Goal: Task Accomplishment & Management: Use online tool/utility

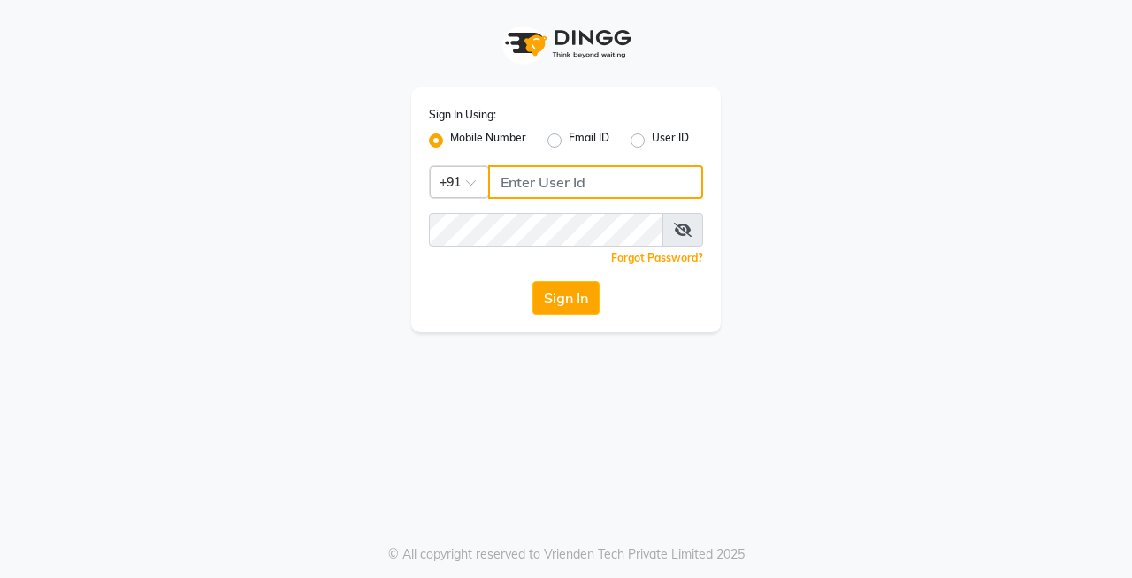
click at [523, 186] on input "Username" at bounding box center [595, 182] width 215 height 34
type input "7058673443"
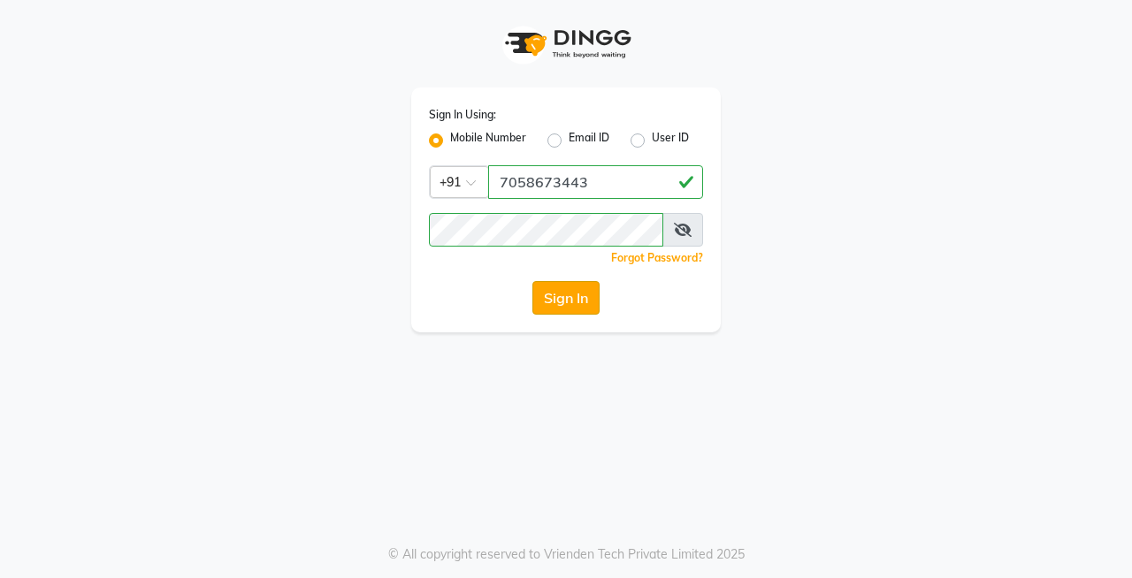
click at [574, 294] on button "Sign In" at bounding box center [565, 298] width 67 height 34
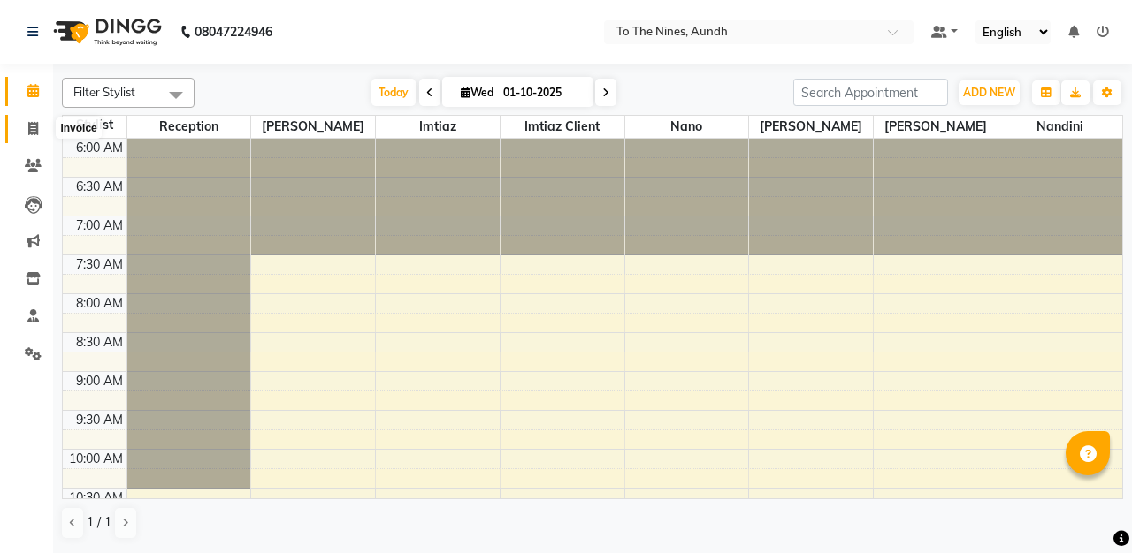
click at [27, 129] on span at bounding box center [33, 129] width 31 height 20
select select "614"
select select "service"
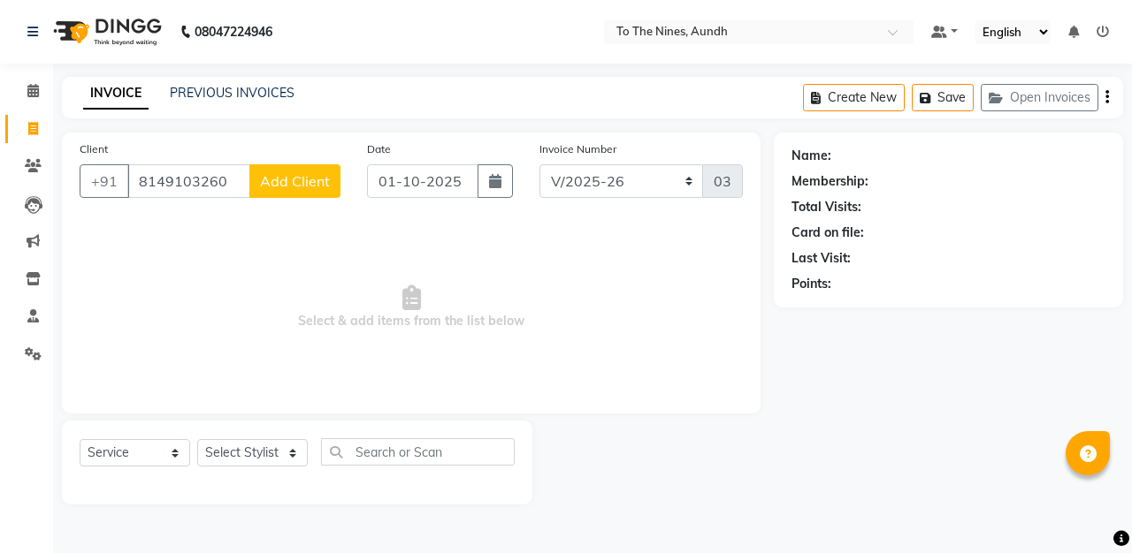
type input "8149103260"
click at [284, 183] on span "Add Client" at bounding box center [295, 181] width 70 height 18
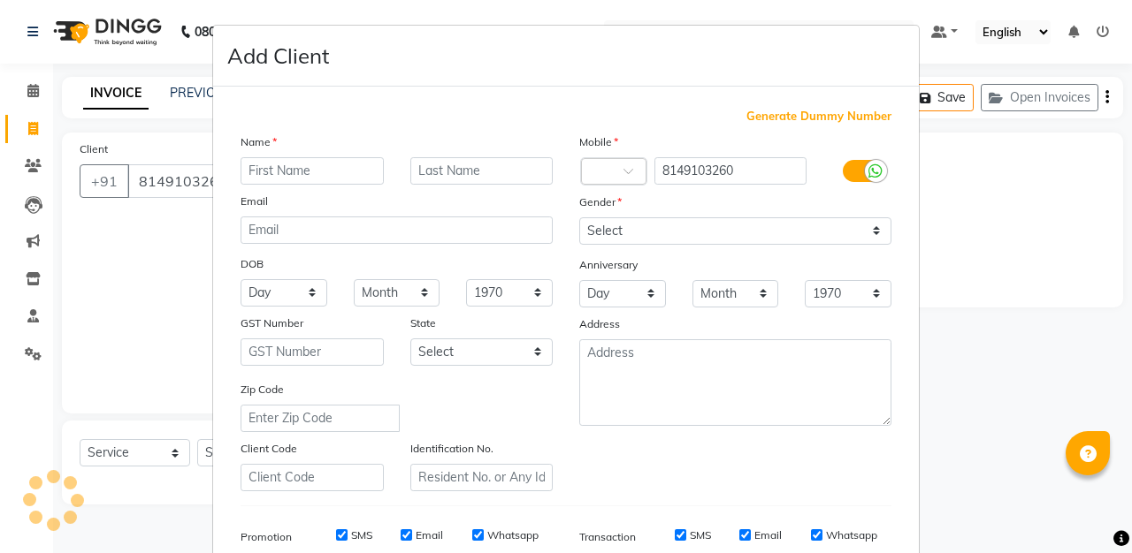
select select "22"
type input "Pariniti"
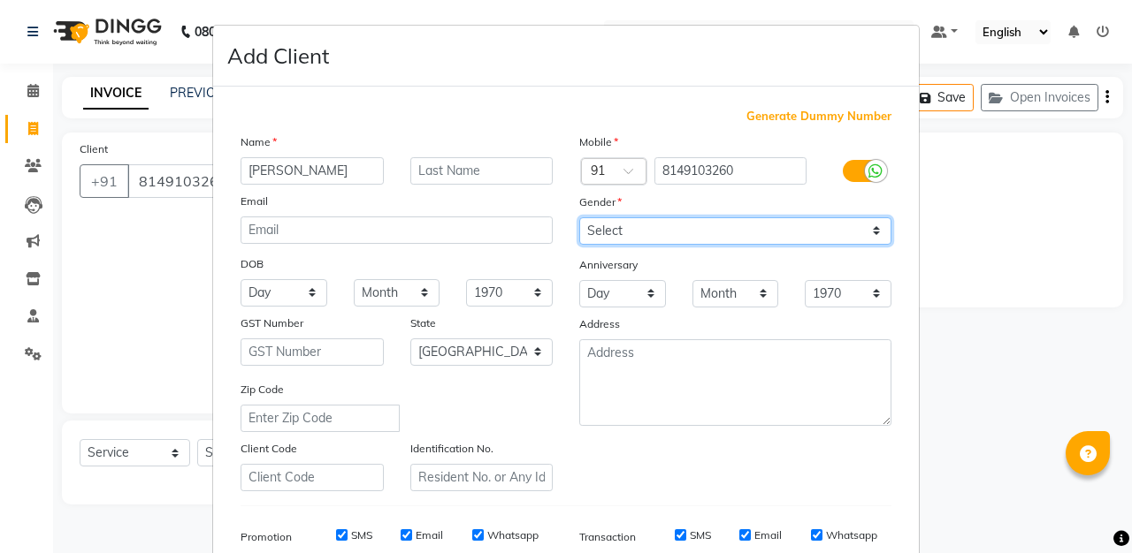
click at [868, 223] on select "Select [DEMOGRAPHIC_DATA] [DEMOGRAPHIC_DATA] Other Prefer Not To Say" at bounding box center [735, 230] width 312 height 27
select select "[DEMOGRAPHIC_DATA]"
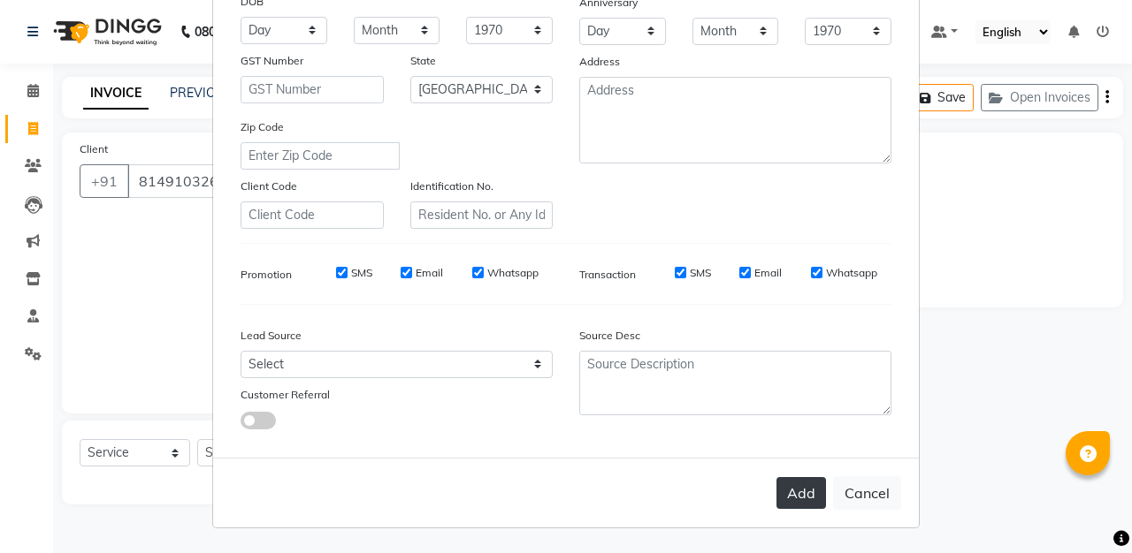
scroll to position [262, 0]
click at [808, 491] on button "Add" at bounding box center [801, 494] width 50 height 32
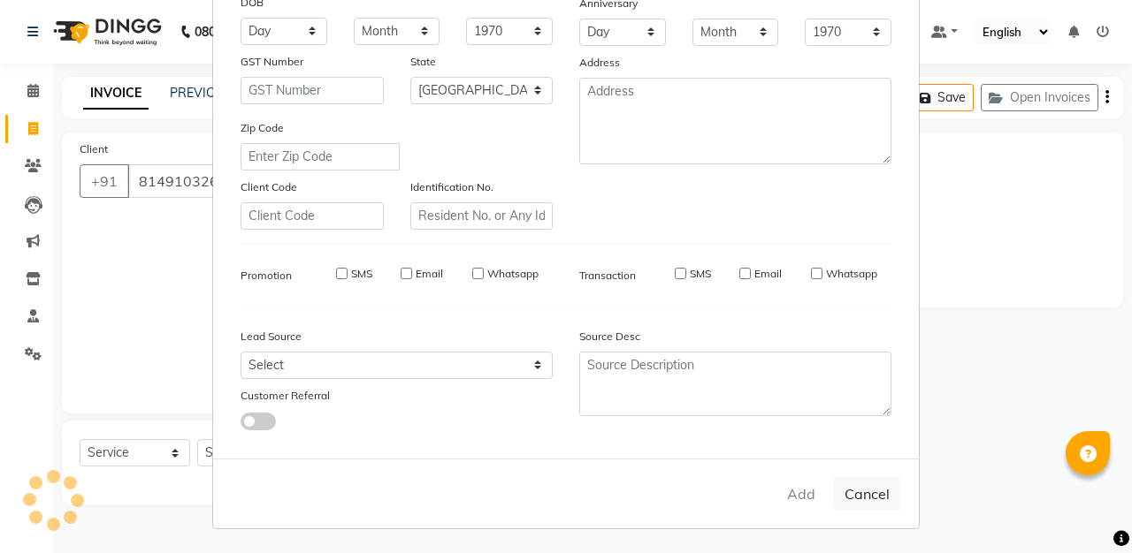
type input "81******60"
select select
select select "null"
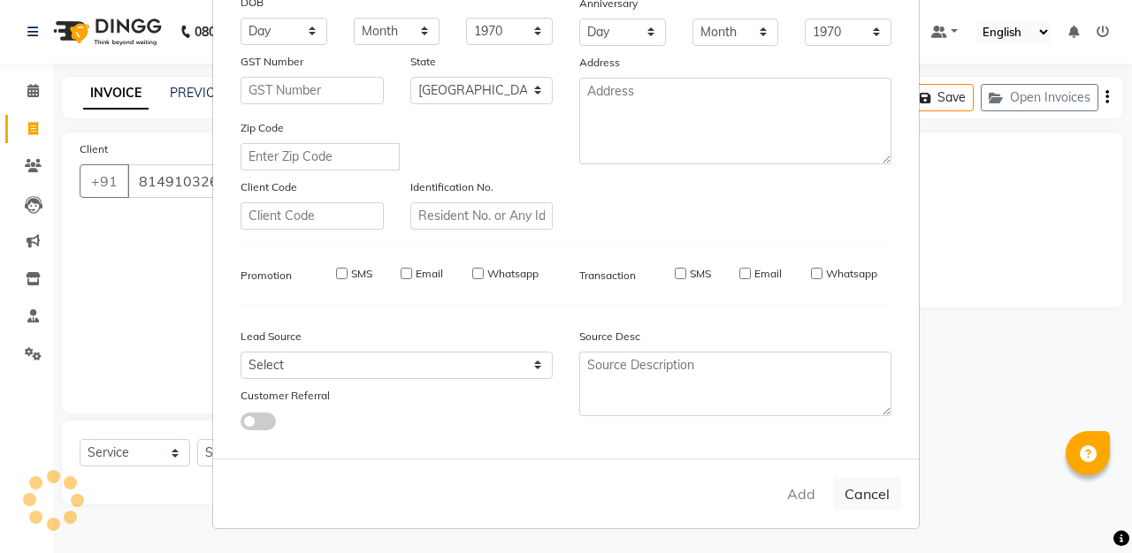
select select
checkbox input "false"
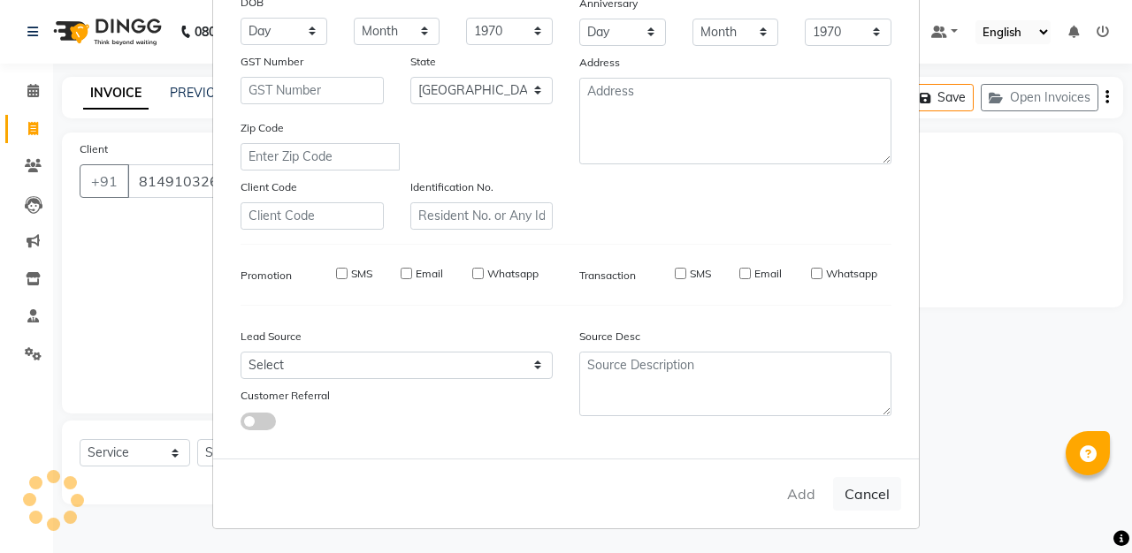
checkbox input "false"
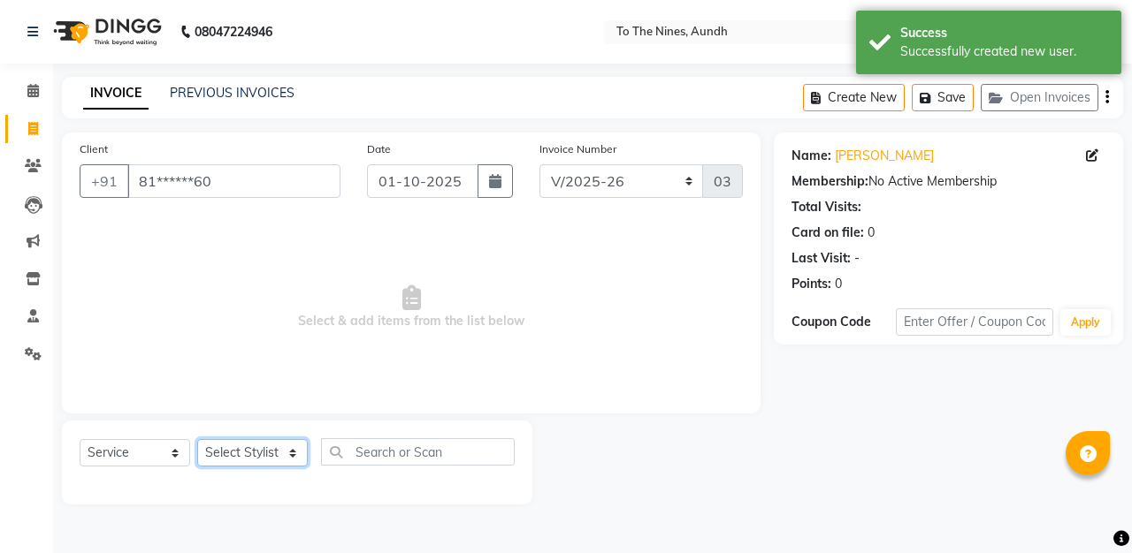
select select "92095"
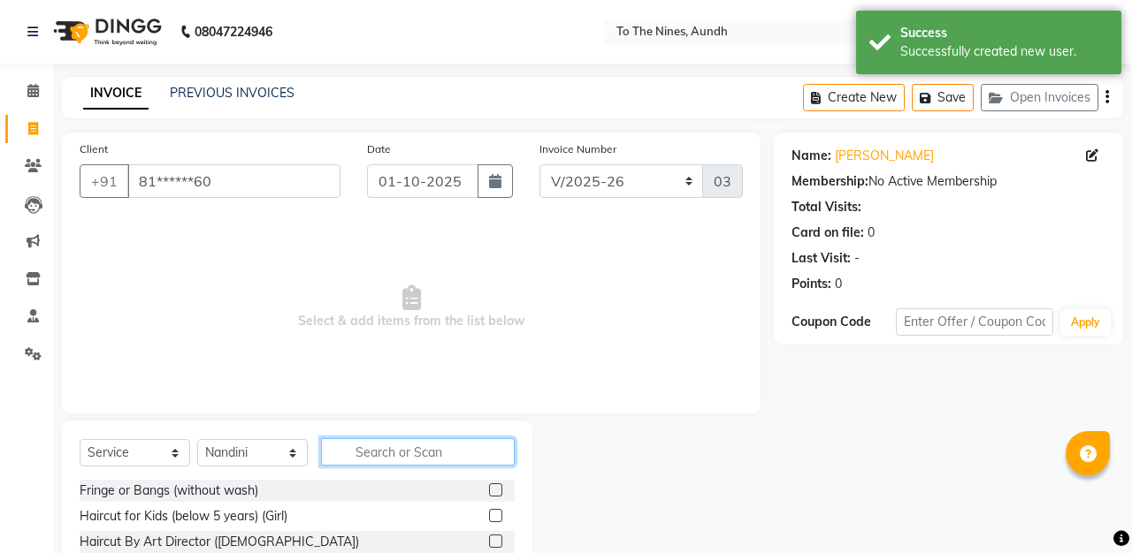
click at [388, 448] on input "text" at bounding box center [418, 452] width 194 height 27
type input "gel"
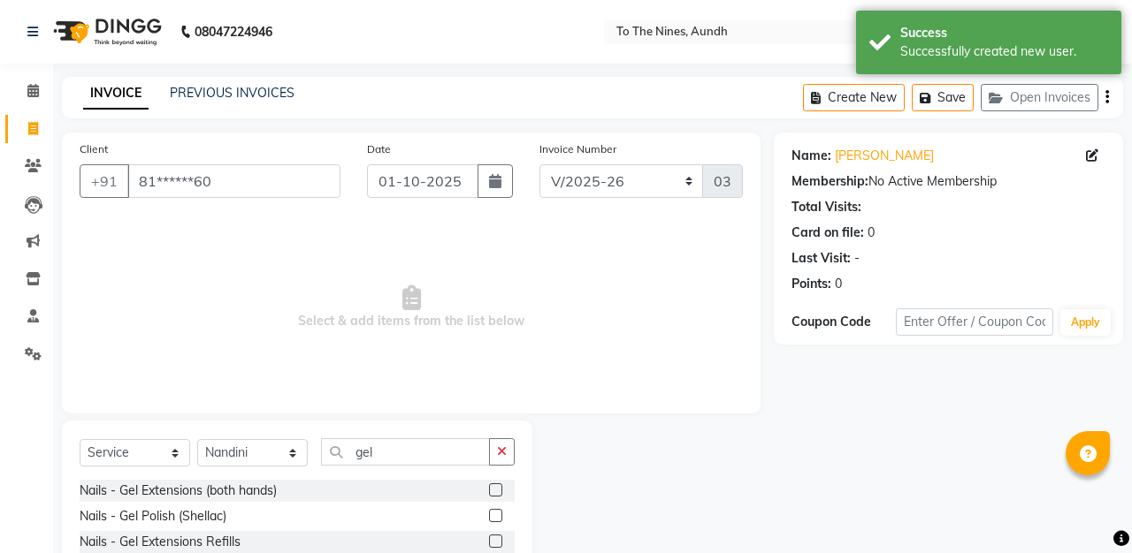
click at [495, 517] on label at bounding box center [495, 515] width 13 height 13
click at [495, 517] on input "checkbox" at bounding box center [494, 516] width 11 height 11
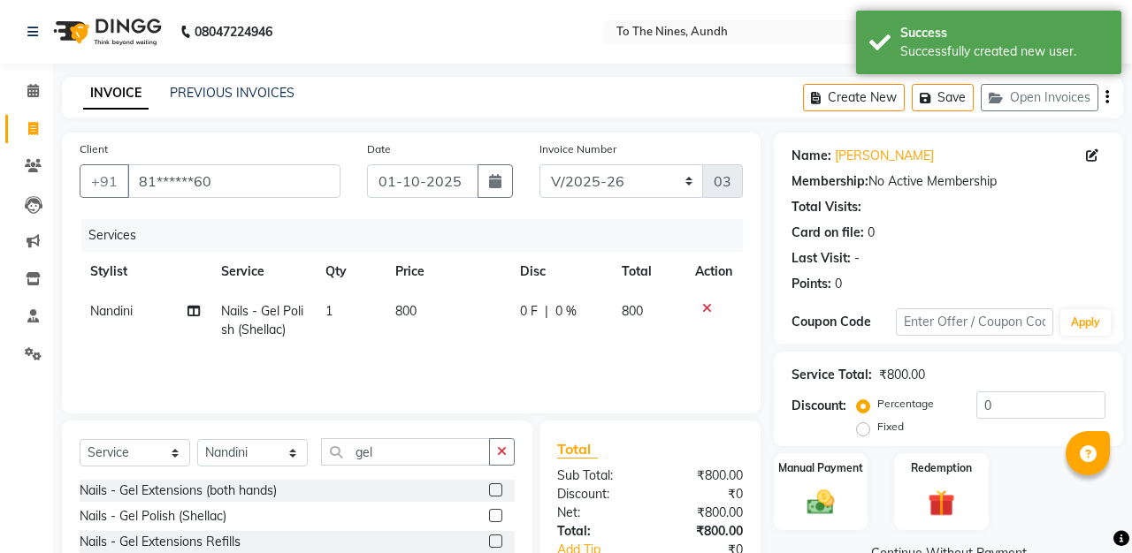
click at [495, 517] on label at bounding box center [495, 515] width 13 height 13
click at [495, 517] on input "checkbox" at bounding box center [494, 516] width 11 height 11
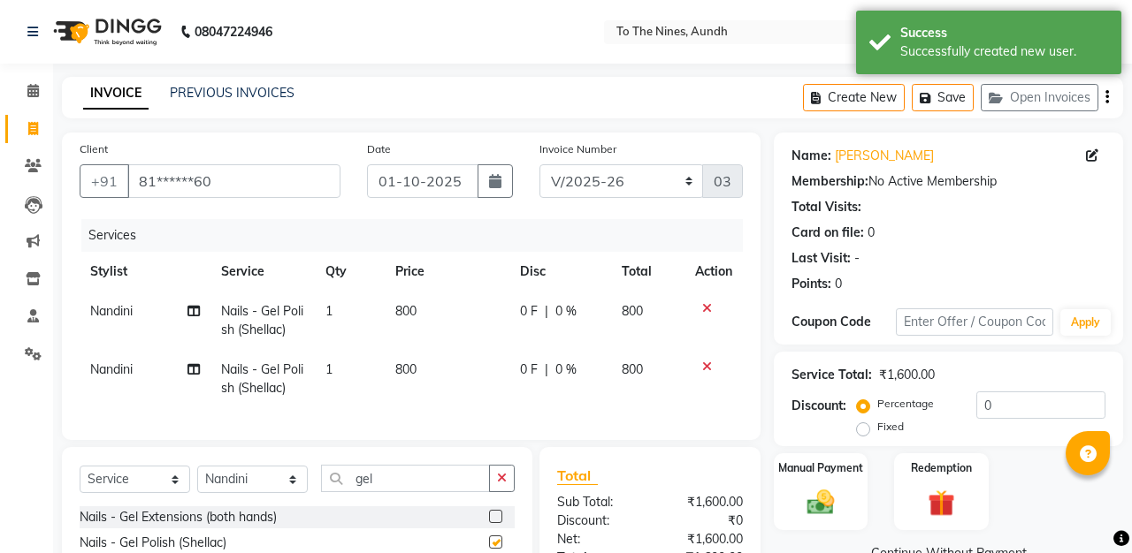
checkbox input "false"
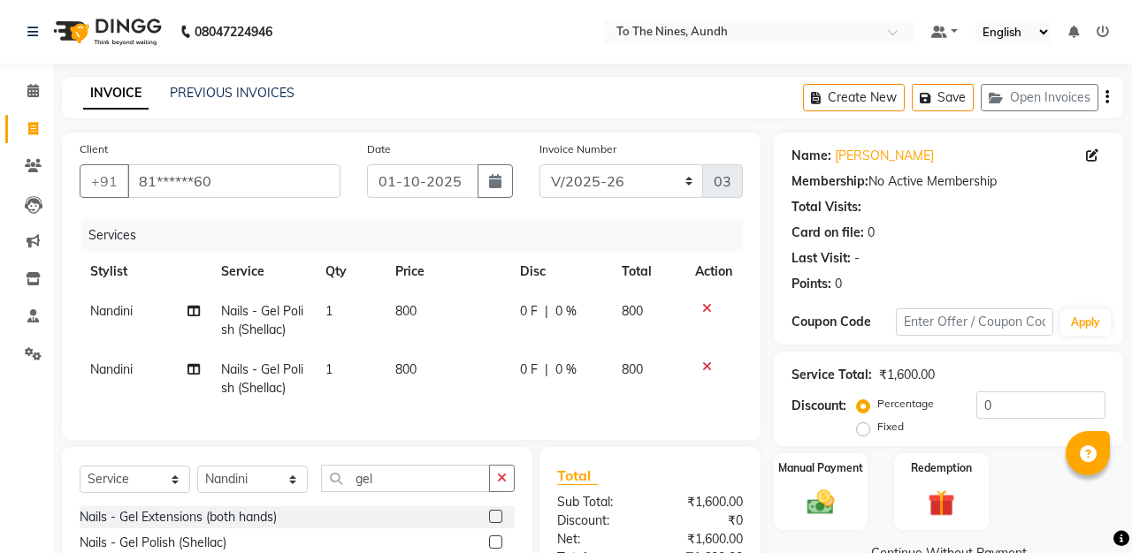
click at [130, 376] on span "Nandini" at bounding box center [111, 370] width 42 height 16
select select "92095"
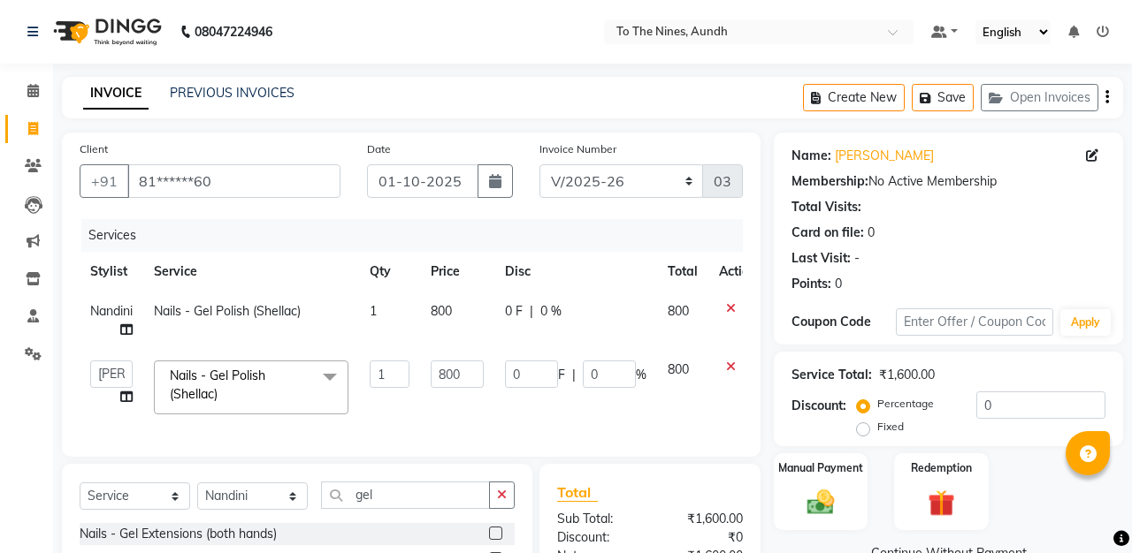
select select "67065"
click at [385, 499] on input "gel" at bounding box center [405, 495] width 169 height 27
type input "g"
type input "franc"
drag, startPoint x: 385, startPoint y: 499, endPoint x: 499, endPoint y: 532, distance: 118.9
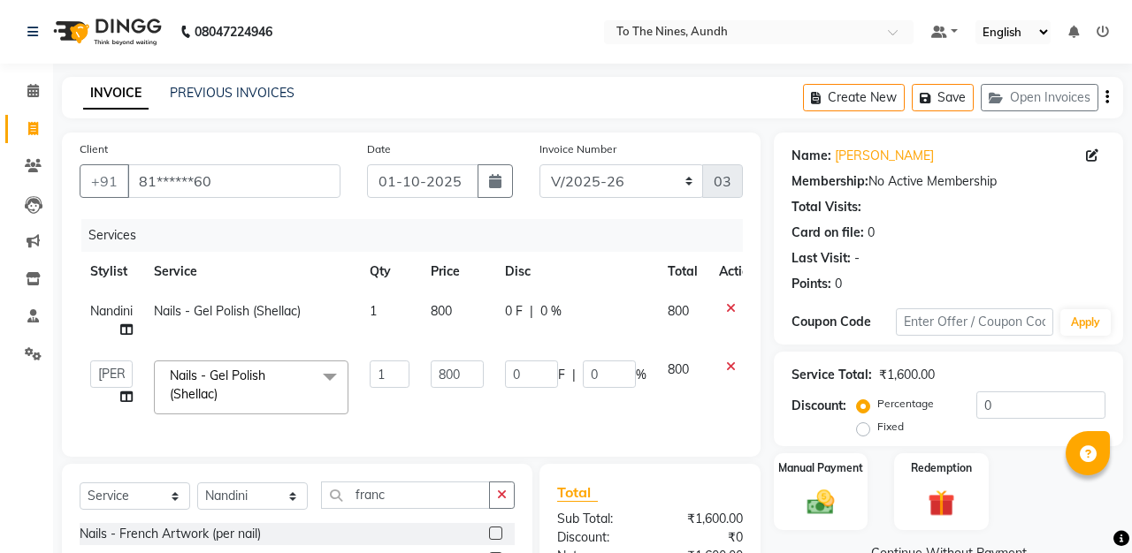
click at [499, 532] on label at bounding box center [495, 533] width 13 height 13
click at [499, 532] on input "checkbox" at bounding box center [494, 534] width 11 height 11
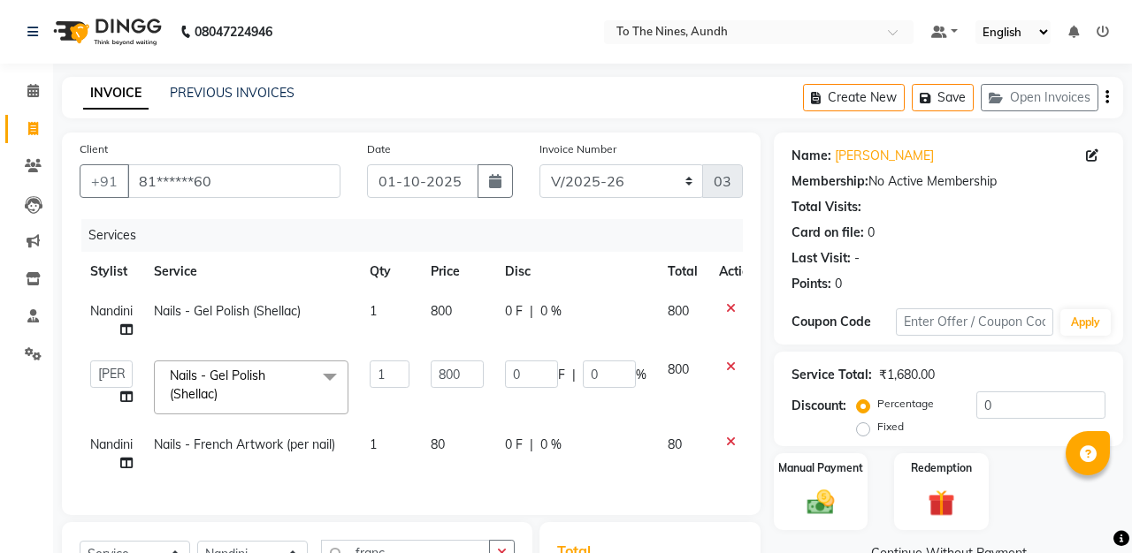
checkbox input "false"
click at [103, 443] on span "Nandini" at bounding box center [111, 445] width 42 height 16
select select "92095"
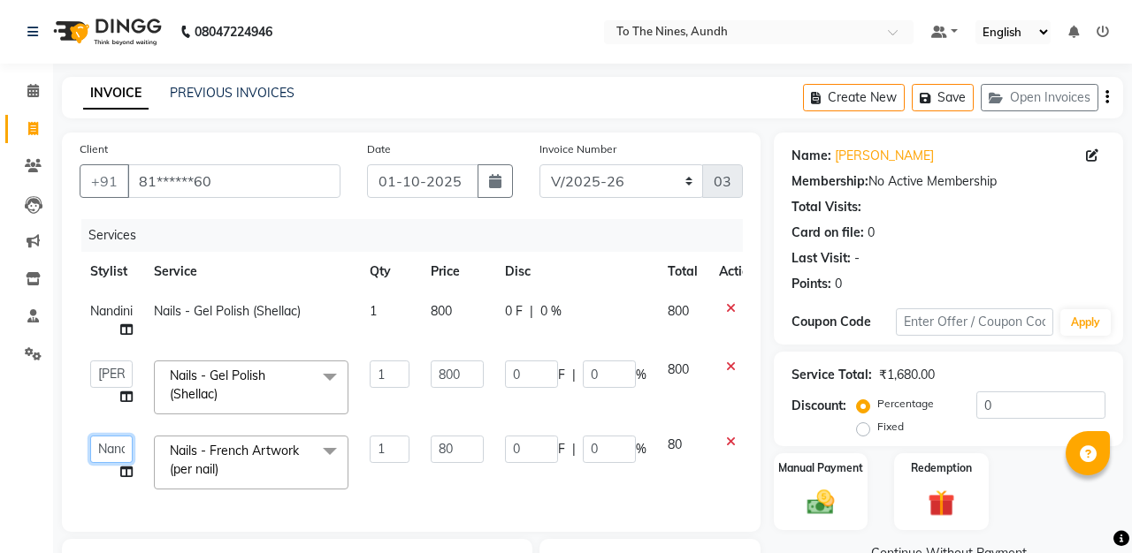
click at [103, 443] on select "[PERSON_NAME] client Nandini Nano [PERSON_NAME] Reception [PERSON_NAME]" at bounding box center [111, 449] width 42 height 27
select select "67065"
click at [393, 444] on input "1" at bounding box center [390, 449] width 40 height 27
type input "10"
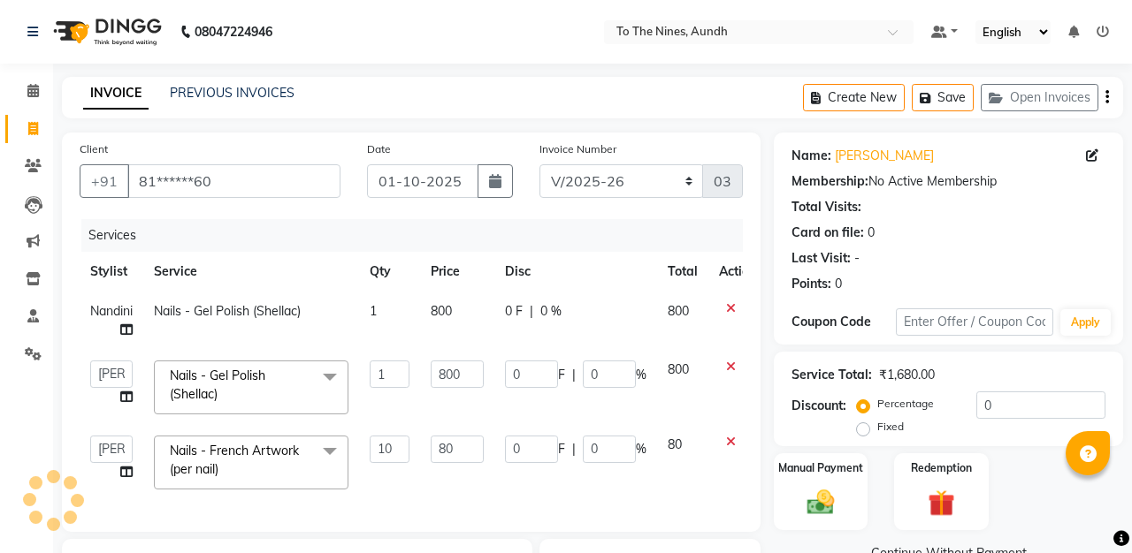
click at [531, 219] on div "Services" at bounding box center [418, 235] width 675 height 33
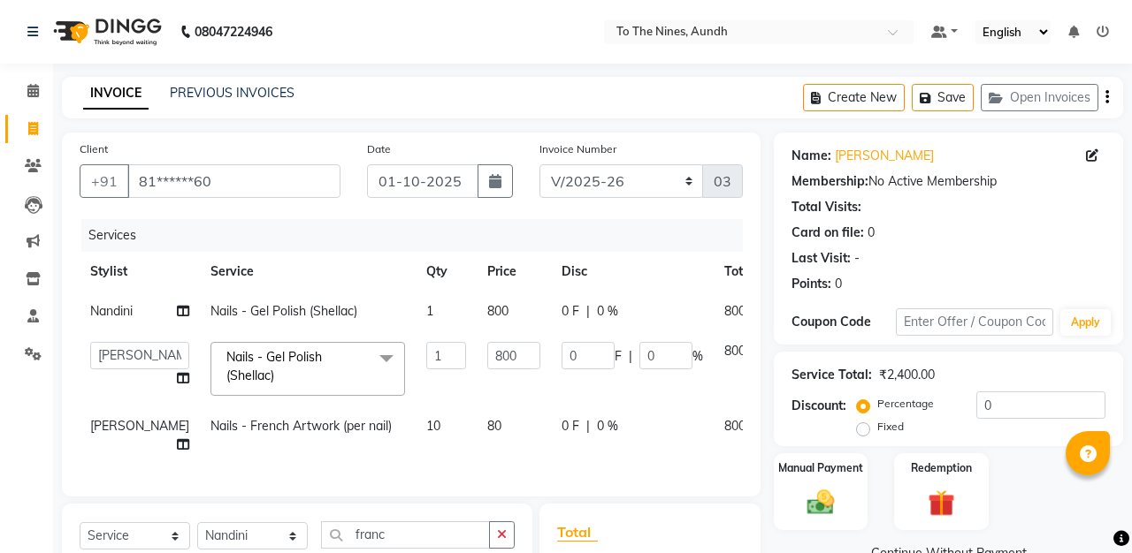
click at [561, 436] on span "0 F" at bounding box center [570, 426] width 18 height 19
select select "67065"
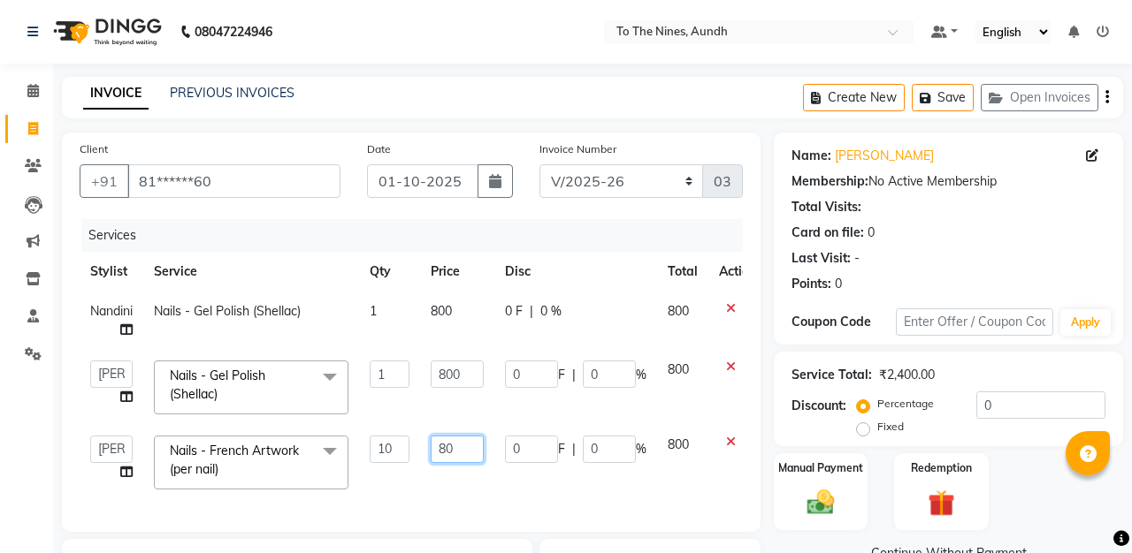
click at [449, 449] on input "80" at bounding box center [457, 449] width 53 height 27
type input "100"
click at [515, 415] on td "0 F | 0 %" at bounding box center [575, 387] width 163 height 75
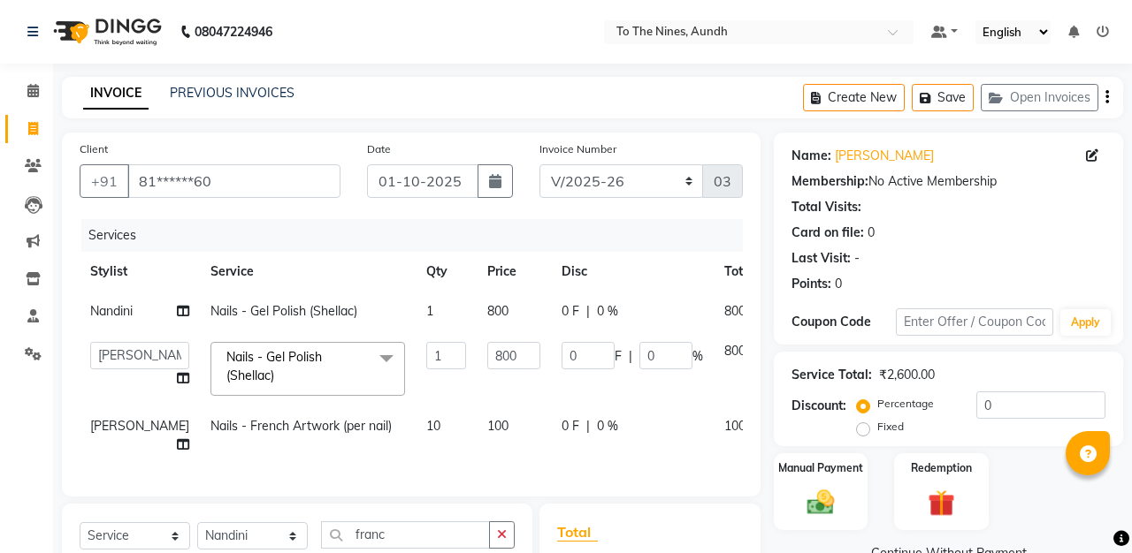
click at [561, 436] on span "0 F" at bounding box center [570, 426] width 18 height 19
select select "67065"
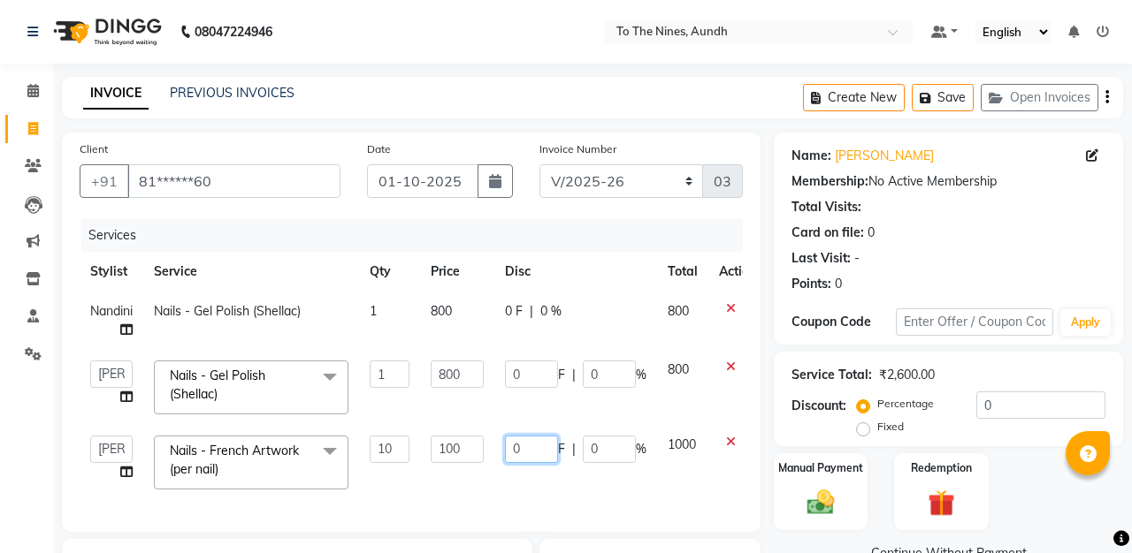
click at [517, 445] on input "0" at bounding box center [531, 449] width 53 height 27
type input "500"
click at [593, 242] on div "Services" at bounding box center [418, 235] width 675 height 33
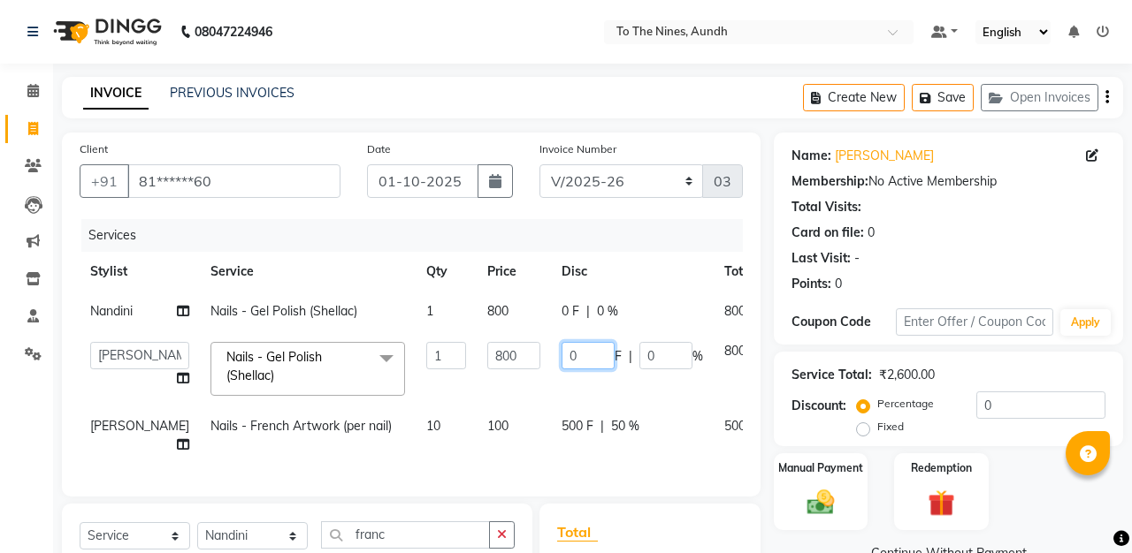
click at [561, 370] on input "0" at bounding box center [587, 355] width 53 height 27
type input "300"
click at [560, 240] on div "Services" at bounding box center [418, 235] width 675 height 33
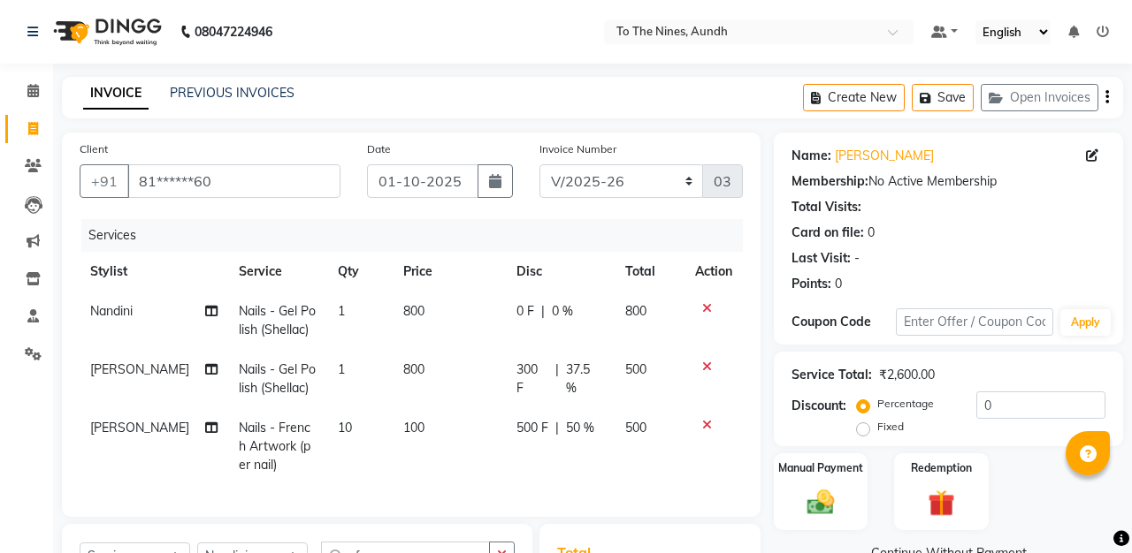
click at [518, 316] on span "0 F" at bounding box center [525, 311] width 18 height 19
select select "92095"
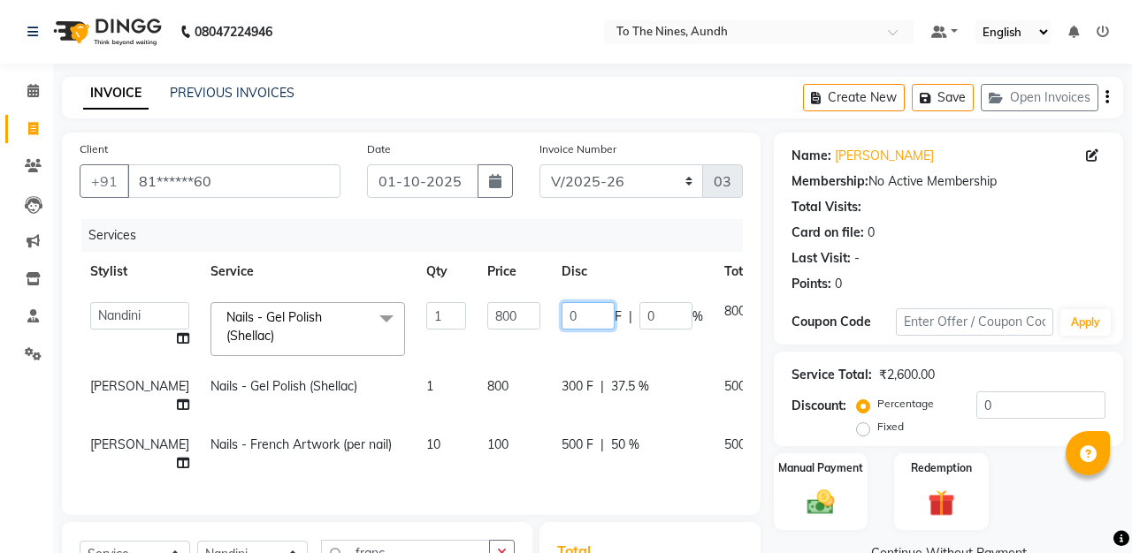
click at [561, 316] on input "0" at bounding box center [587, 315] width 53 height 27
type input "300"
click at [549, 242] on div "Services" at bounding box center [418, 235] width 675 height 33
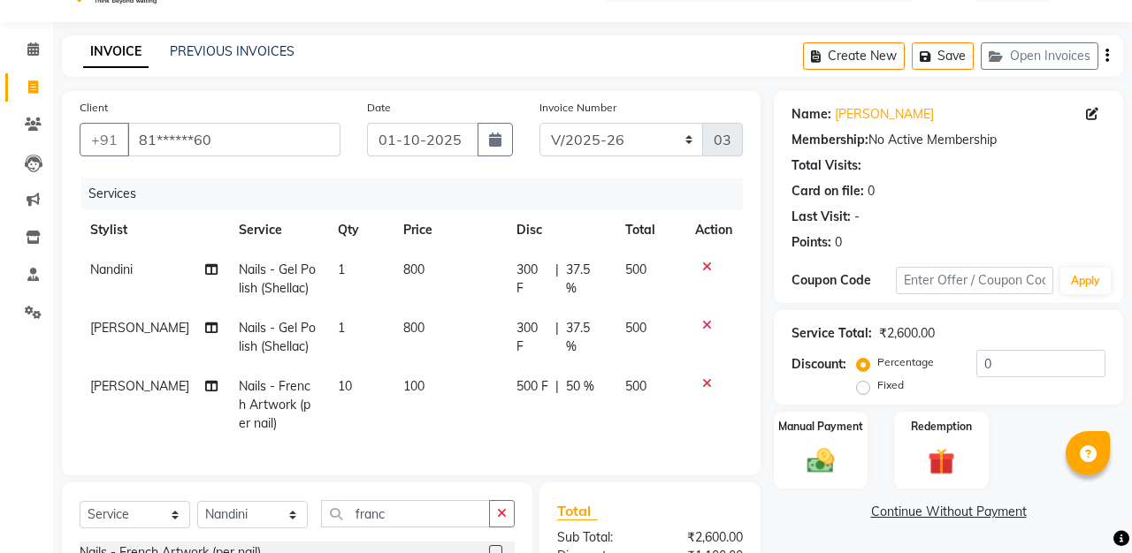
scroll to position [55, 0]
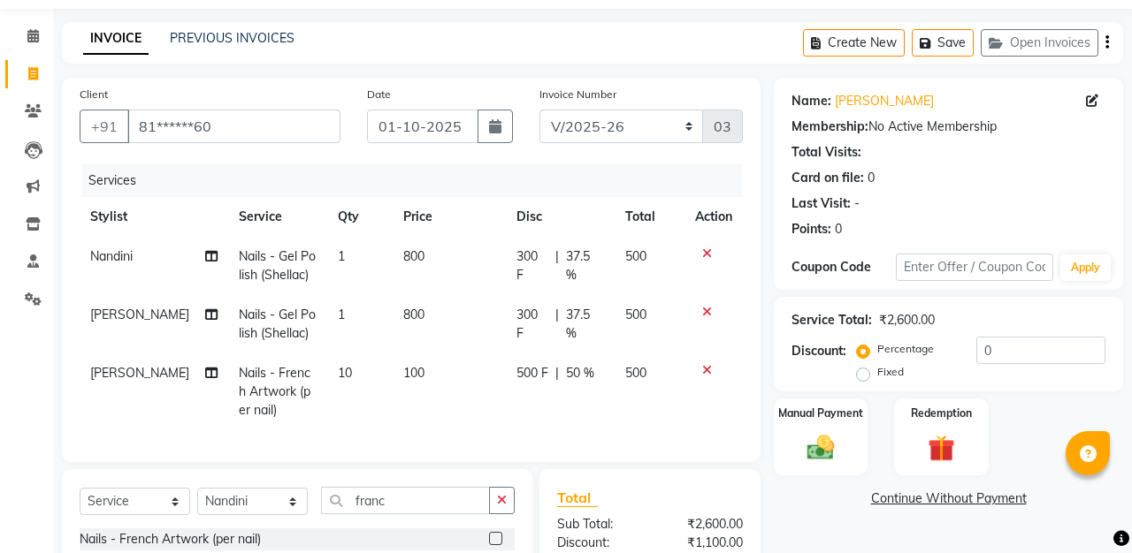
click at [129, 252] on span "Nandini" at bounding box center [111, 256] width 42 height 16
select select "92095"
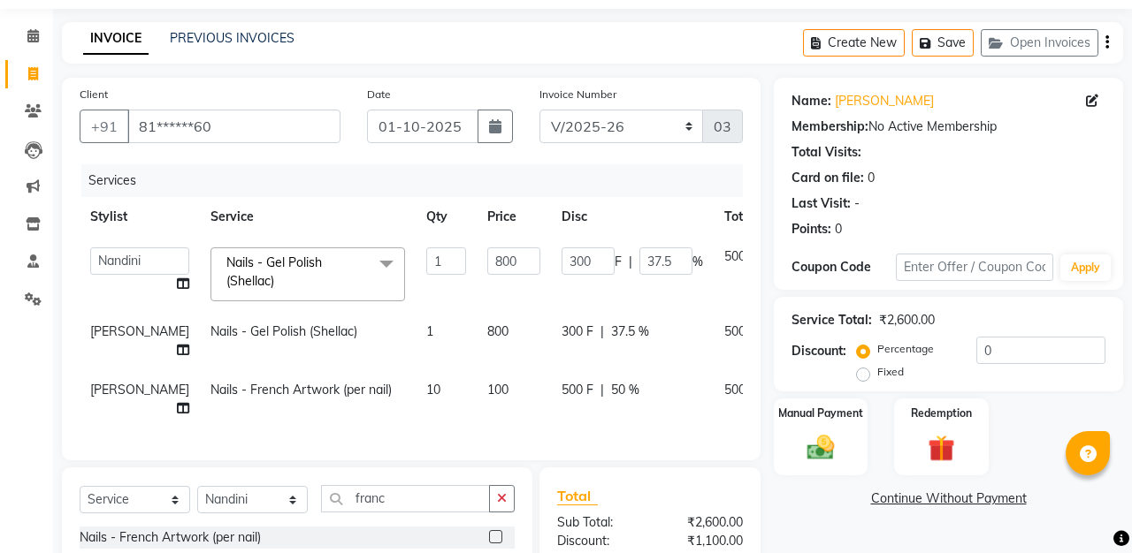
click at [129, 252] on td "[PERSON_NAME] client Nandini Nano [PERSON_NAME] Reception [PERSON_NAME]" at bounding box center [140, 274] width 120 height 75
click at [105, 256] on select "[PERSON_NAME] client Nandini Nano [PERSON_NAME] Reception [PERSON_NAME]" at bounding box center [139, 261] width 99 height 27
select select "67065"
click at [306, 184] on div "Services" at bounding box center [418, 180] width 675 height 33
click at [307, 175] on div "Services" at bounding box center [418, 180] width 675 height 33
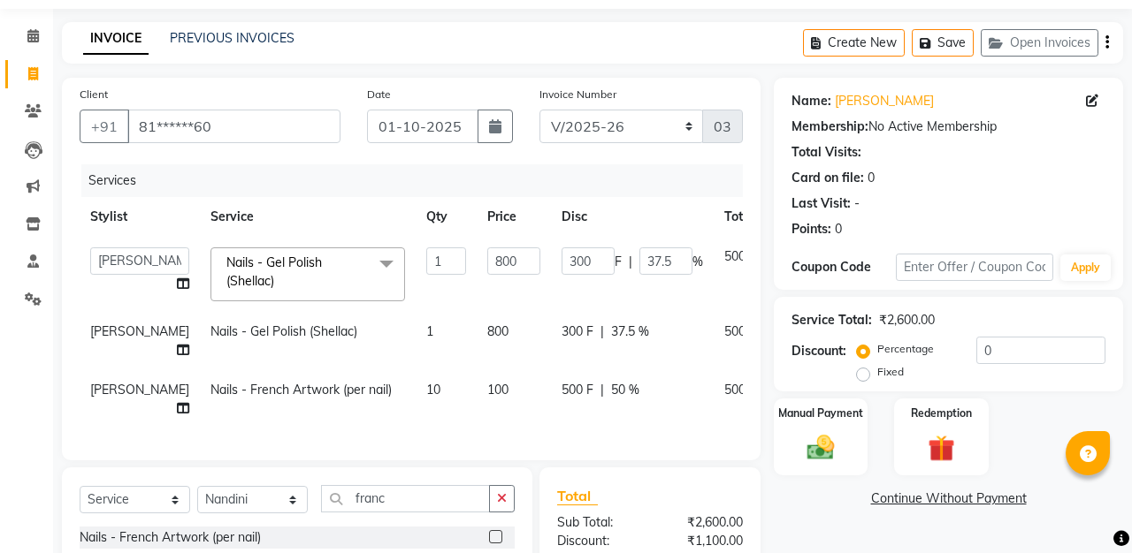
click at [307, 175] on div "Services" at bounding box center [418, 180] width 675 height 33
click at [294, 499] on select "Select Stylist [PERSON_NAME] client Nandini Nano [PERSON_NAME] Reception [PERSO…" at bounding box center [252, 499] width 111 height 27
select select "67065"
click at [420, 500] on input "franc" at bounding box center [405, 498] width 169 height 27
type input "f"
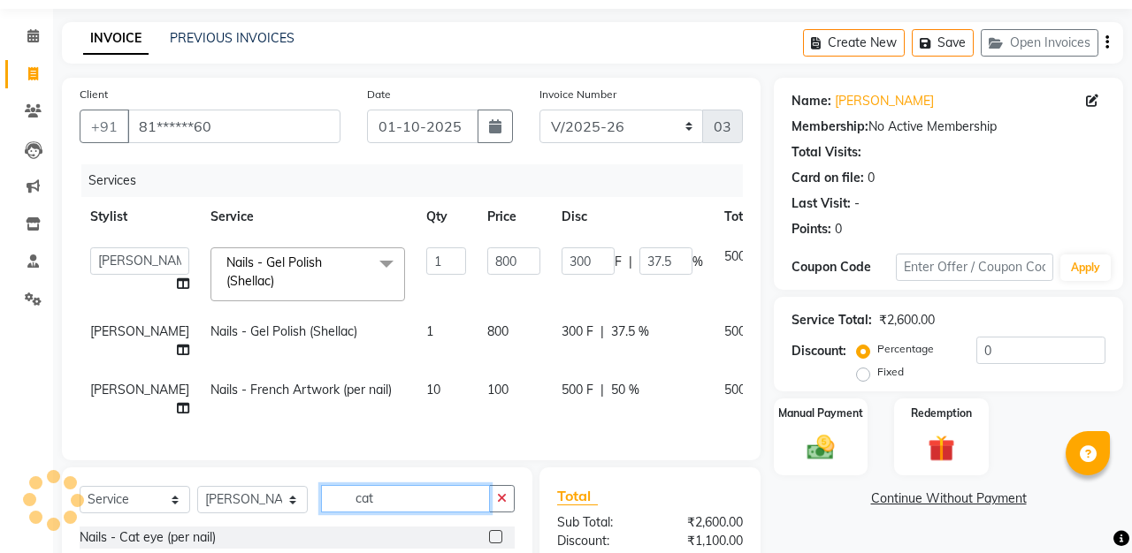
type input "cat"
click at [497, 535] on label at bounding box center [495, 536] width 13 height 13
click at [497, 535] on input "checkbox" at bounding box center [494, 537] width 11 height 11
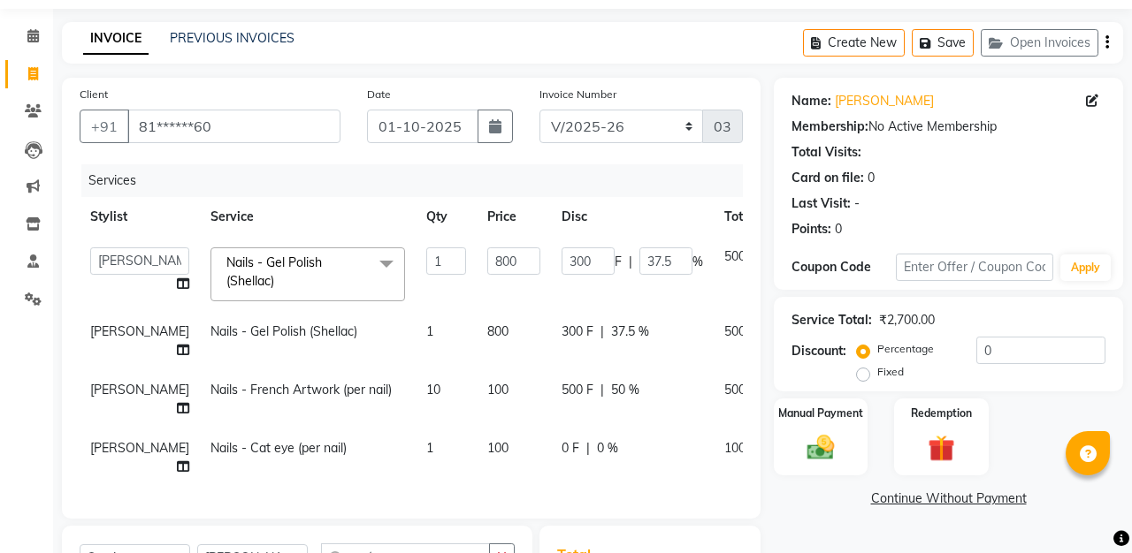
checkbox input "false"
click at [416, 446] on td "1" at bounding box center [446, 458] width 61 height 58
select select "67065"
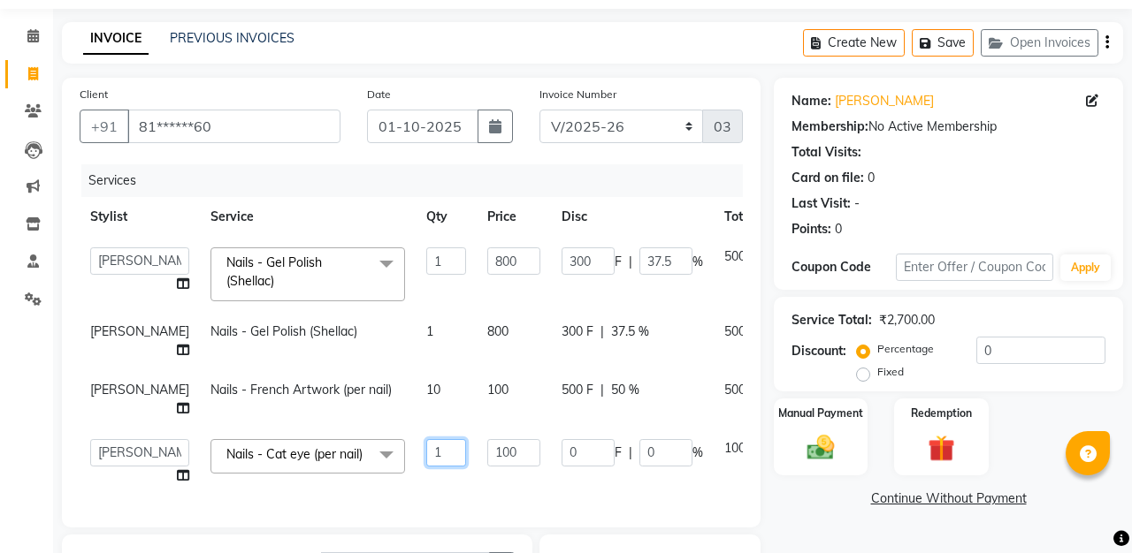
click at [426, 453] on input "1" at bounding box center [446, 452] width 40 height 27
type input "10"
click at [477, 383] on td "100" at bounding box center [514, 399] width 74 height 58
select select "67065"
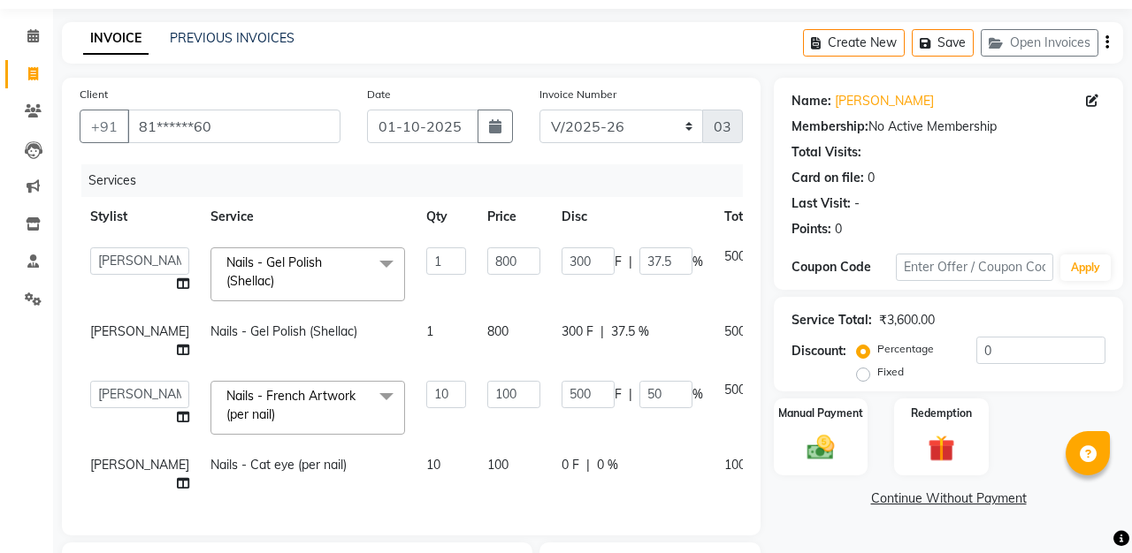
click at [561, 466] on span "0 F" at bounding box center [570, 465] width 18 height 19
select select "67065"
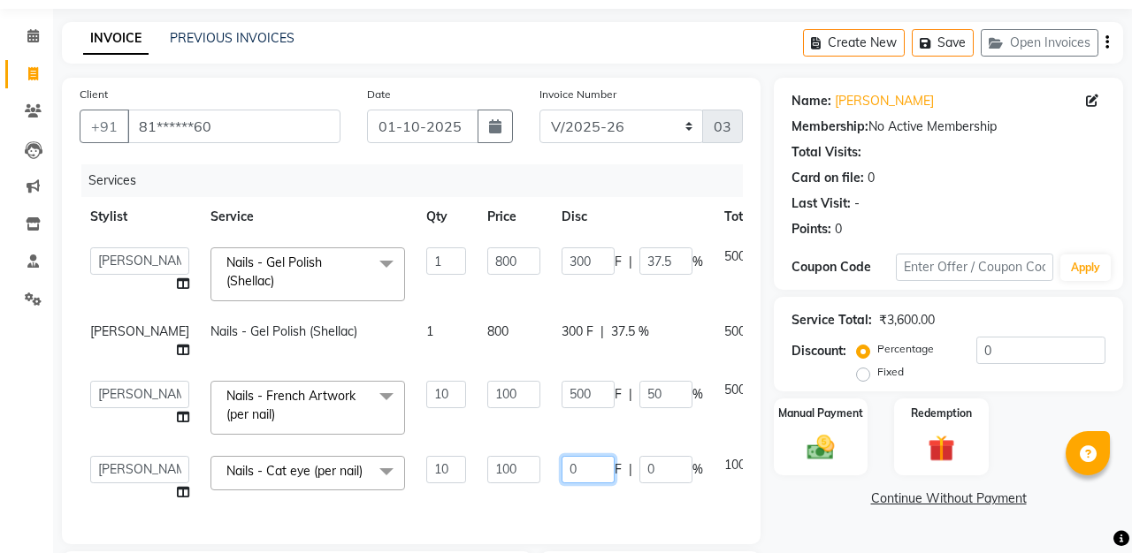
click at [561, 472] on input "0" at bounding box center [587, 469] width 53 height 27
type input "500"
click at [586, 166] on div "Services" at bounding box center [418, 180] width 675 height 33
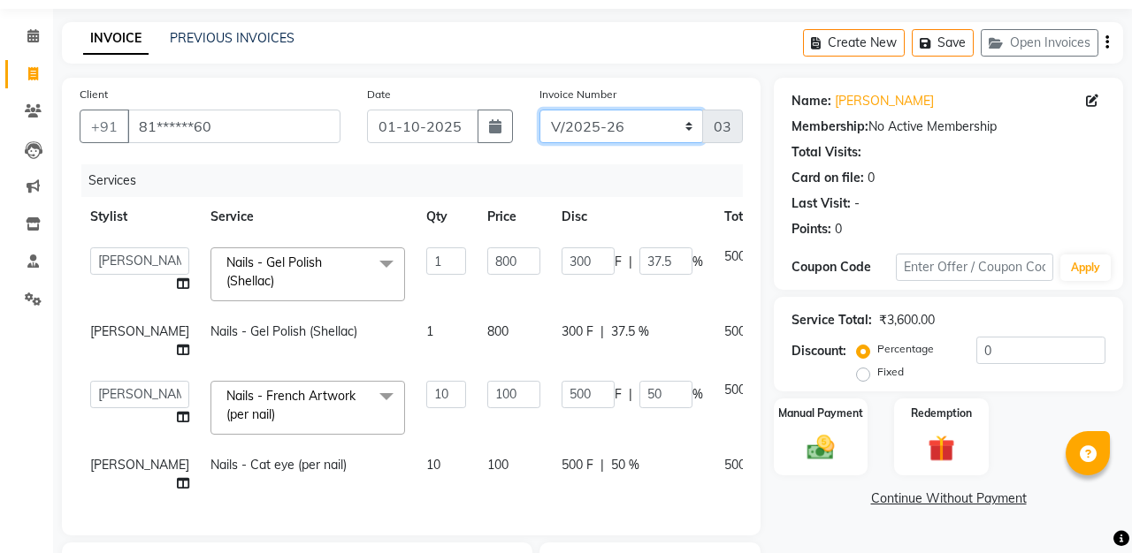
select select "6076"
type input "0267"
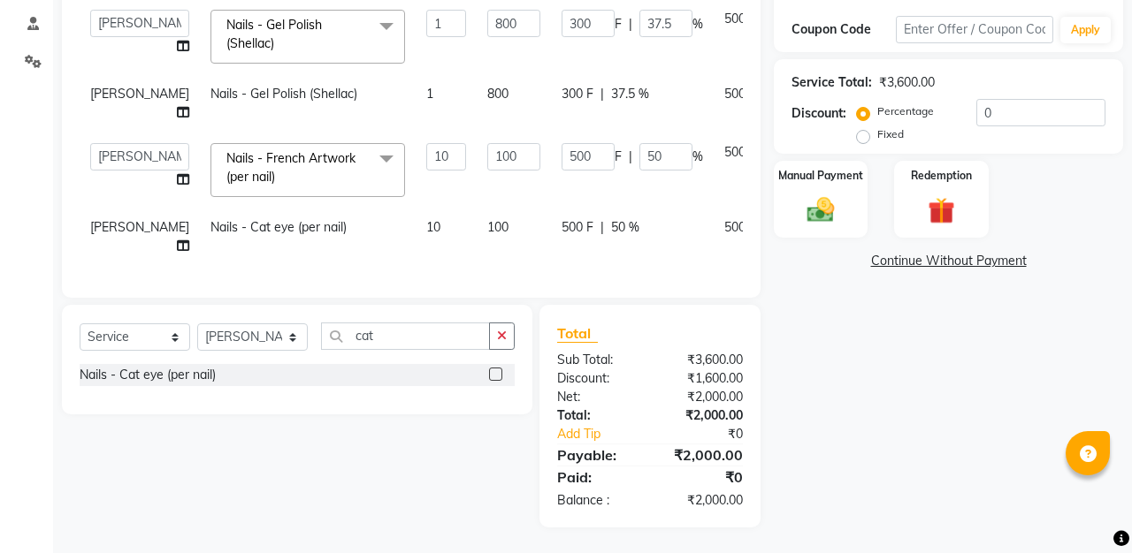
scroll to position [292, 0]
click at [830, 210] on img at bounding box center [820, 211] width 46 height 33
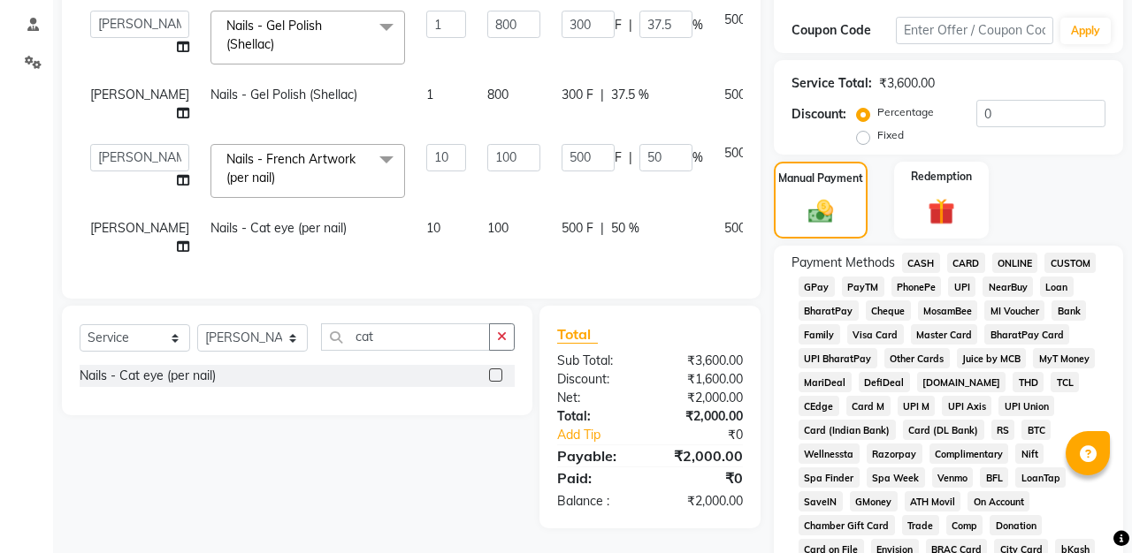
click at [815, 282] on span "GPay" at bounding box center [816, 287] width 36 height 20
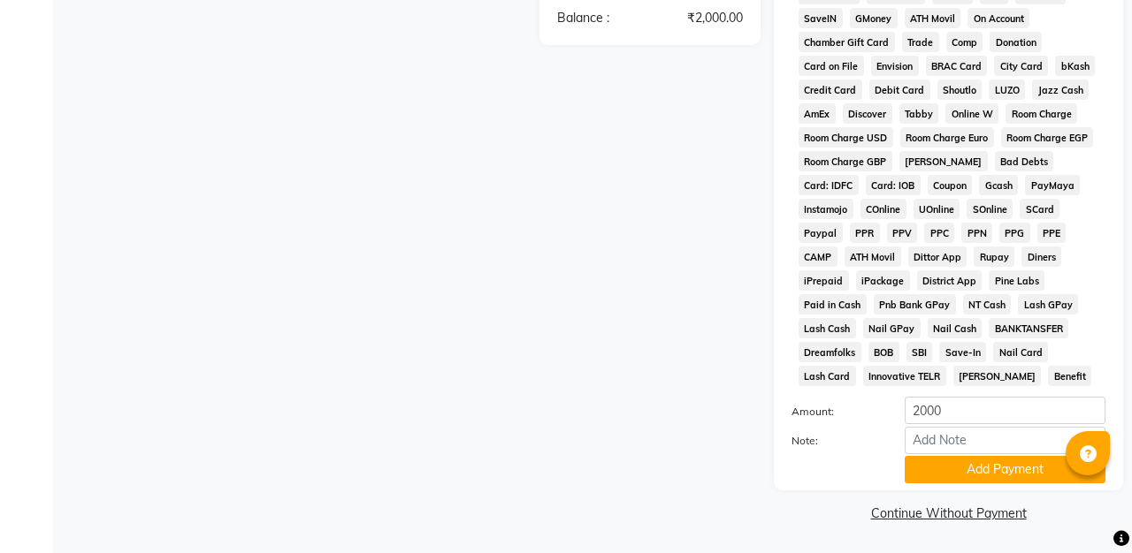
scroll to position [774, 0]
click at [937, 462] on button "Add Payment" at bounding box center [1004, 470] width 201 height 27
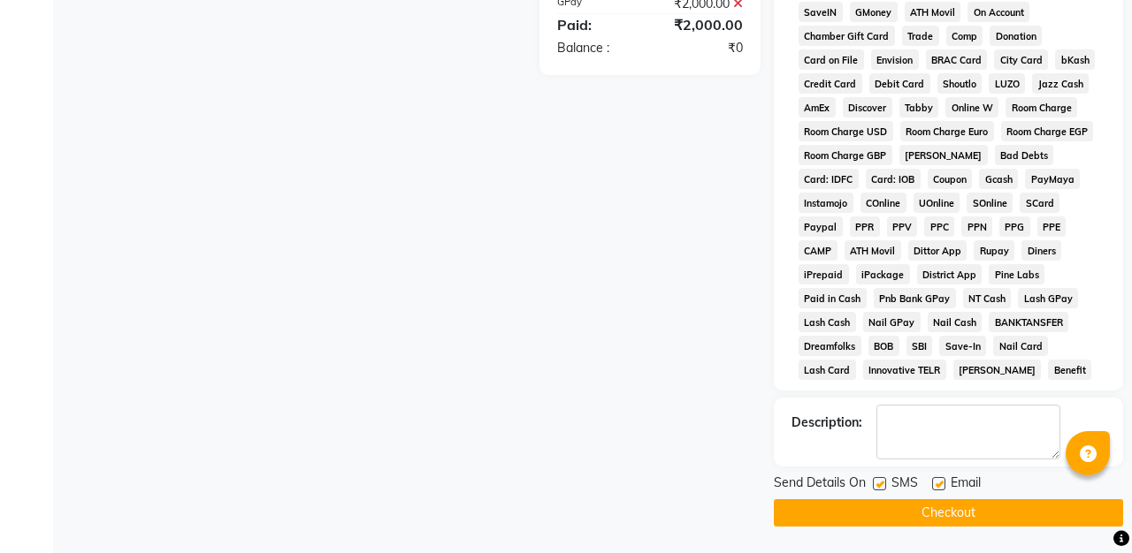
scroll to position [782, 0]
click at [930, 513] on button "Checkout" at bounding box center [948, 513] width 349 height 27
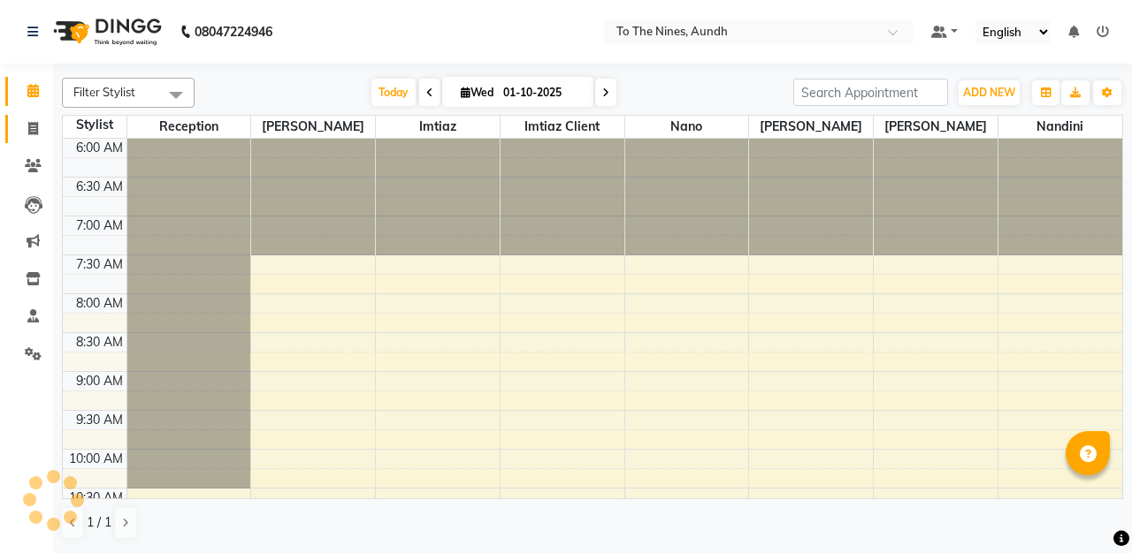
click at [38, 123] on icon at bounding box center [33, 128] width 10 height 13
select select "614"
select select "service"
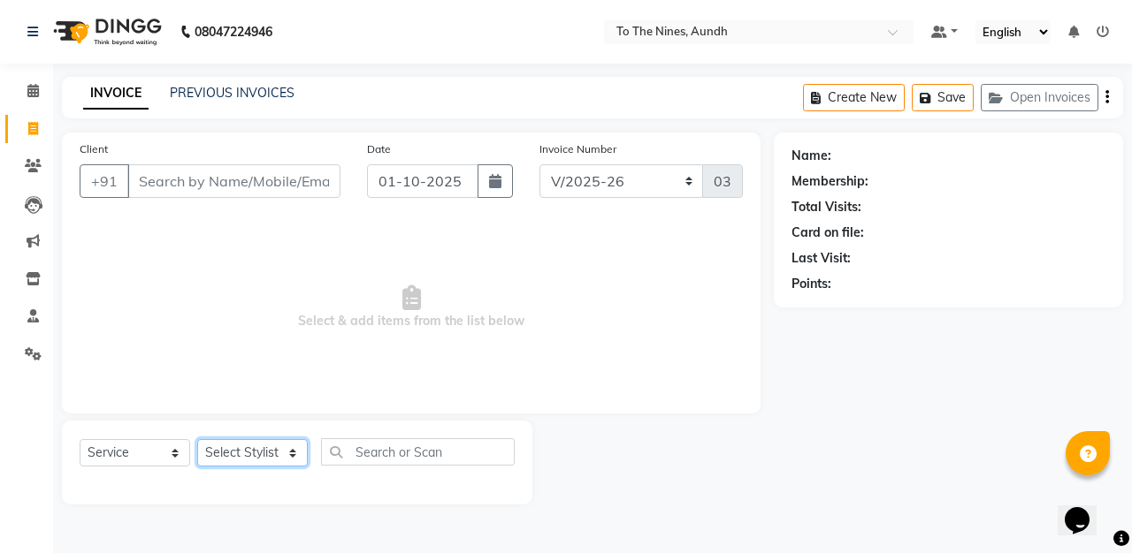
click at [286, 453] on select "Select Stylist [PERSON_NAME] client Nandini Nano [PERSON_NAME] Reception [PERSO…" at bounding box center [252, 452] width 111 height 27
select select "67064"
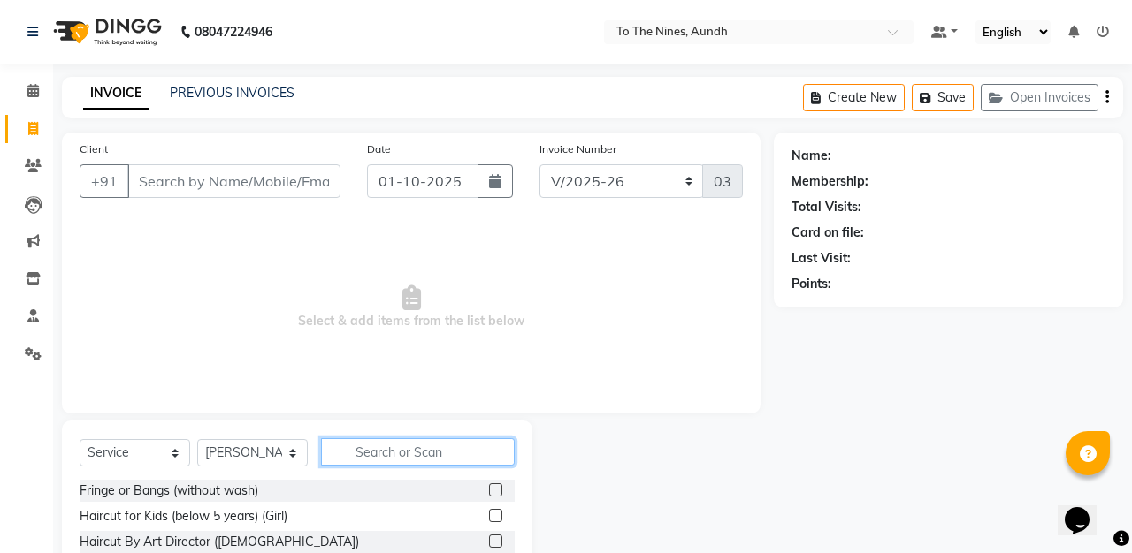
click at [368, 456] on input "text" at bounding box center [418, 452] width 194 height 27
type input "hair cu"
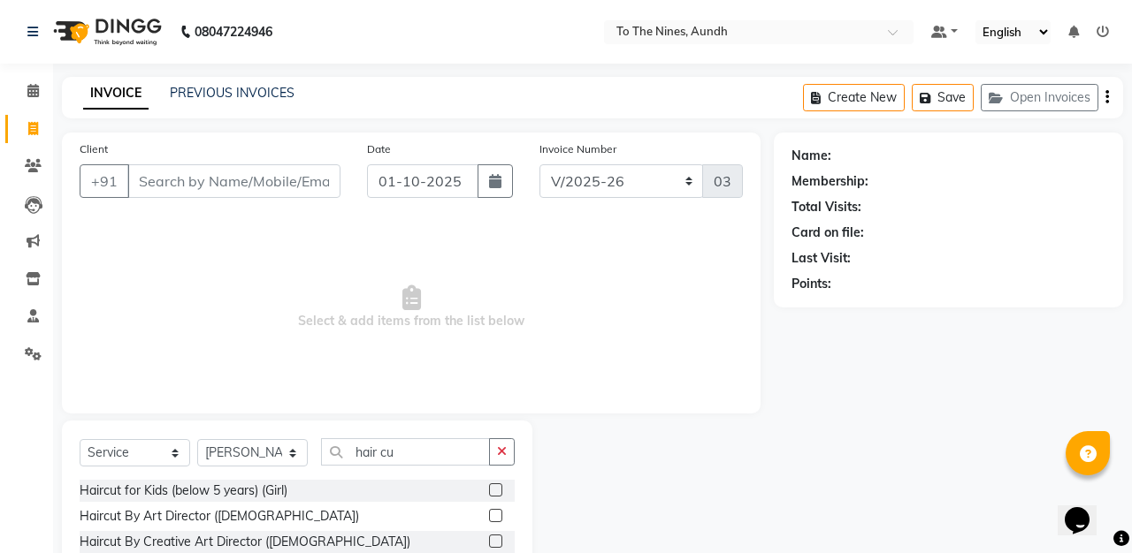
click at [497, 515] on label at bounding box center [495, 515] width 13 height 13
click at [497, 515] on input "checkbox" at bounding box center [494, 516] width 11 height 11
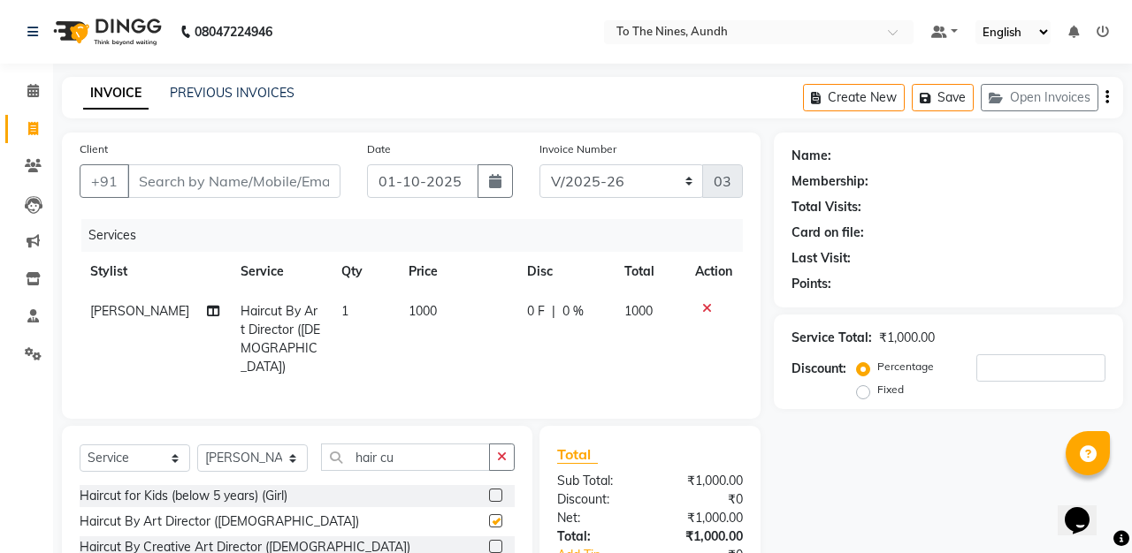
checkbox input "false"
click at [296, 453] on select "Select Stylist [PERSON_NAME] client Nandini Nano [PERSON_NAME] Reception [PERSO…" at bounding box center [252, 458] width 111 height 27
select select "67065"
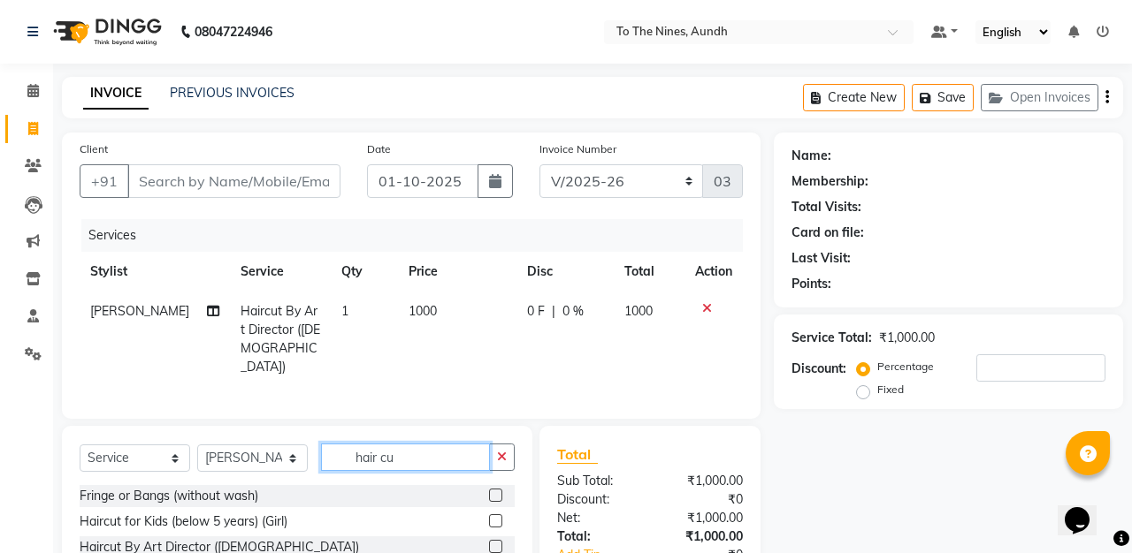
click at [414, 452] on input "hair cu" at bounding box center [405, 457] width 169 height 27
type input "h"
type input "gel"
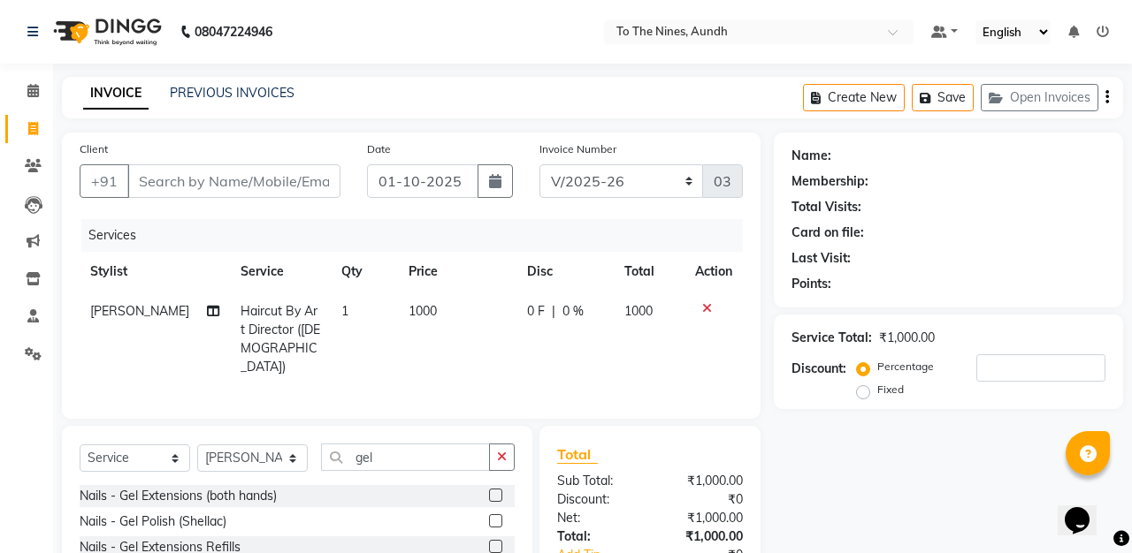
click at [496, 517] on label at bounding box center [495, 521] width 13 height 13
click at [496, 517] on input "checkbox" at bounding box center [494, 521] width 11 height 11
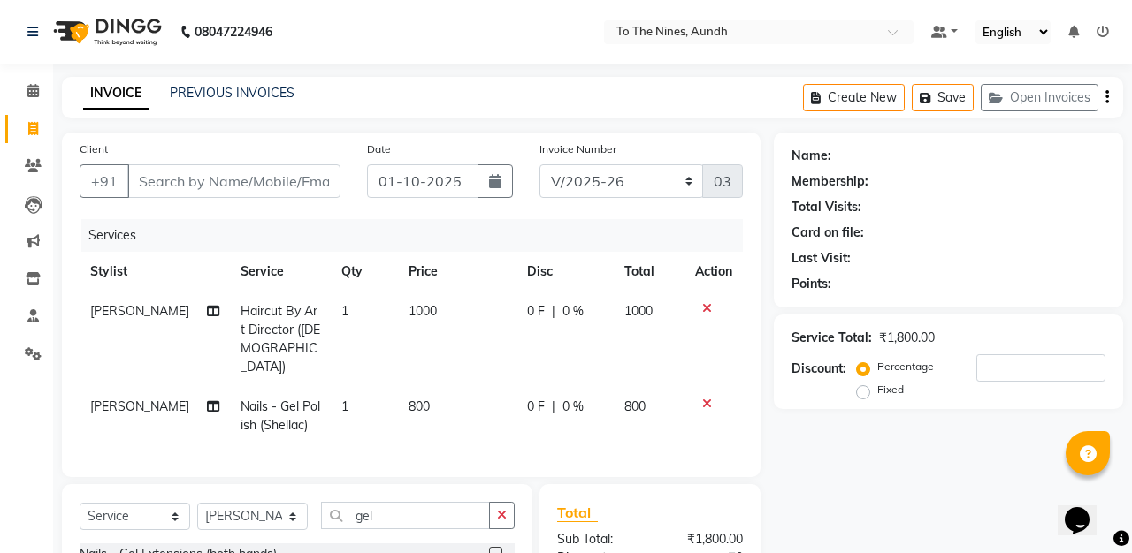
checkbox input "false"
click at [389, 502] on input "gel" at bounding box center [405, 515] width 169 height 27
type input "g"
type input "cat"
click at [494, 547] on label at bounding box center [495, 553] width 13 height 13
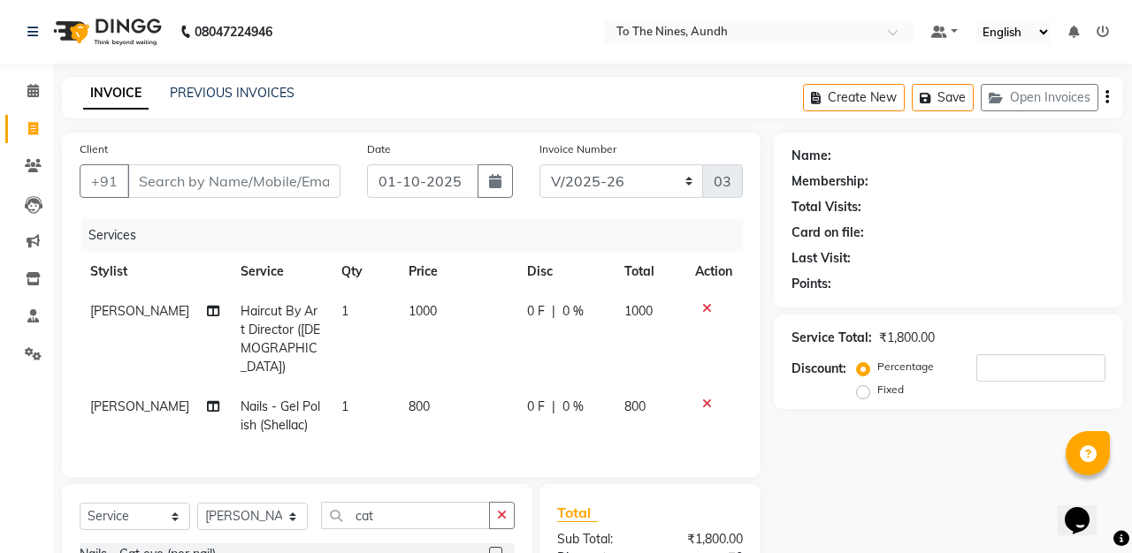
click at [494, 549] on input "checkbox" at bounding box center [494, 554] width 11 height 11
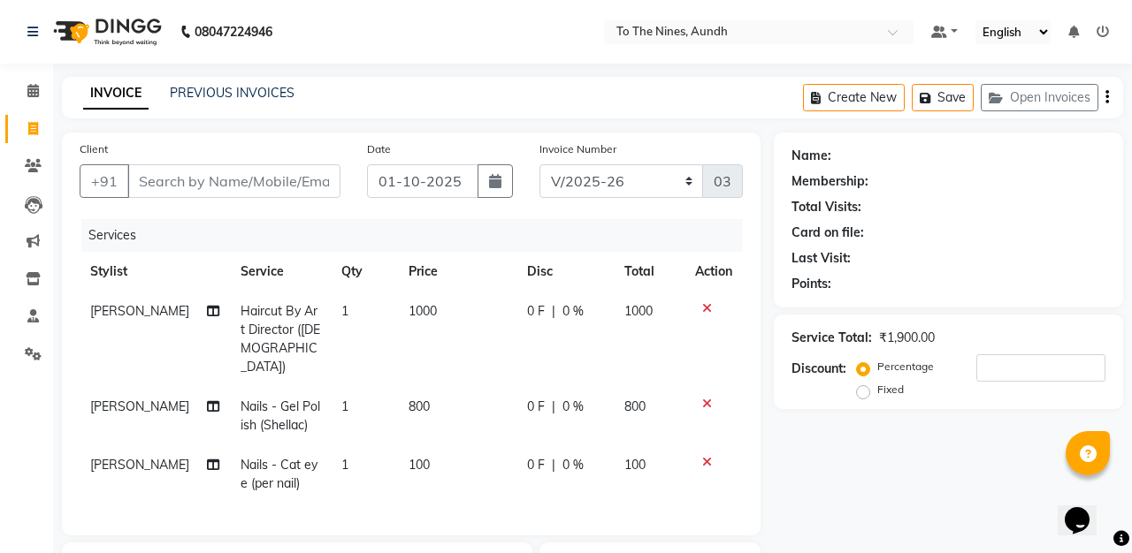
checkbox input "false"
click at [344, 446] on td "1" at bounding box center [364, 475] width 67 height 58
select select "67065"
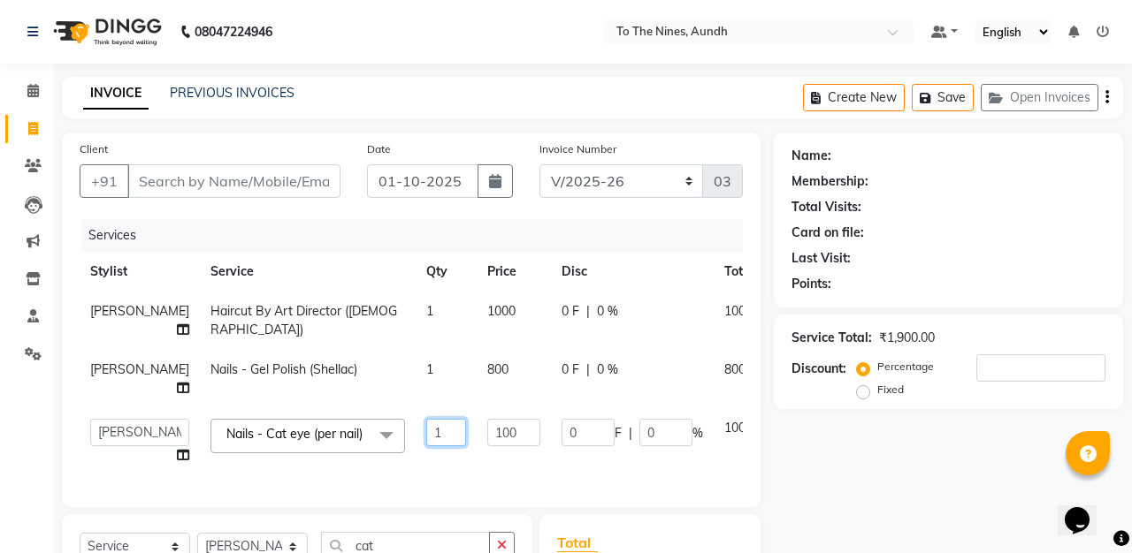
click at [426, 431] on input "1" at bounding box center [446, 432] width 40 height 27
type input "10"
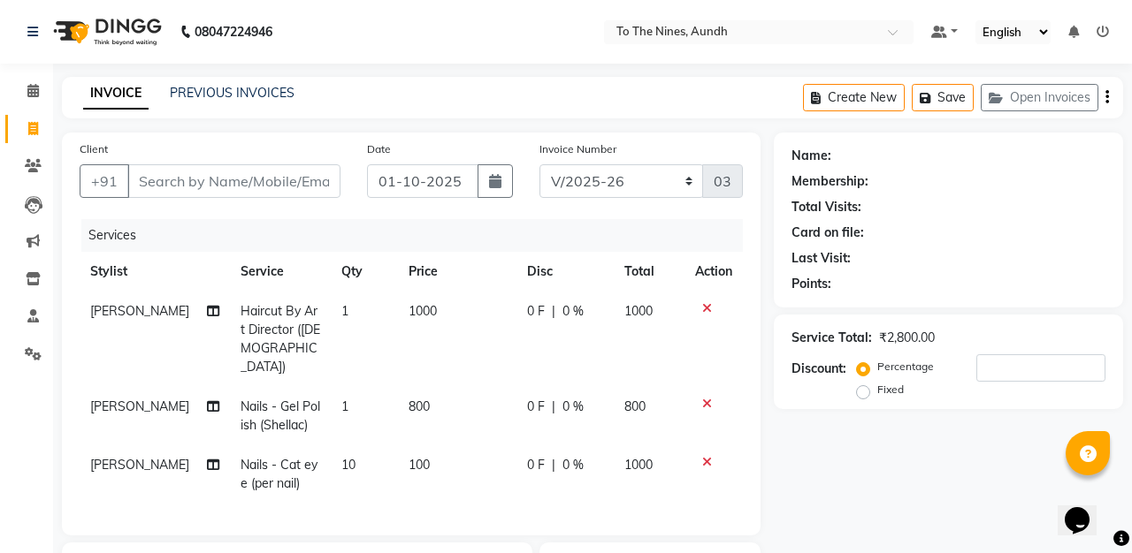
click at [533, 456] on span "0 F" at bounding box center [536, 465] width 18 height 19
select select "67065"
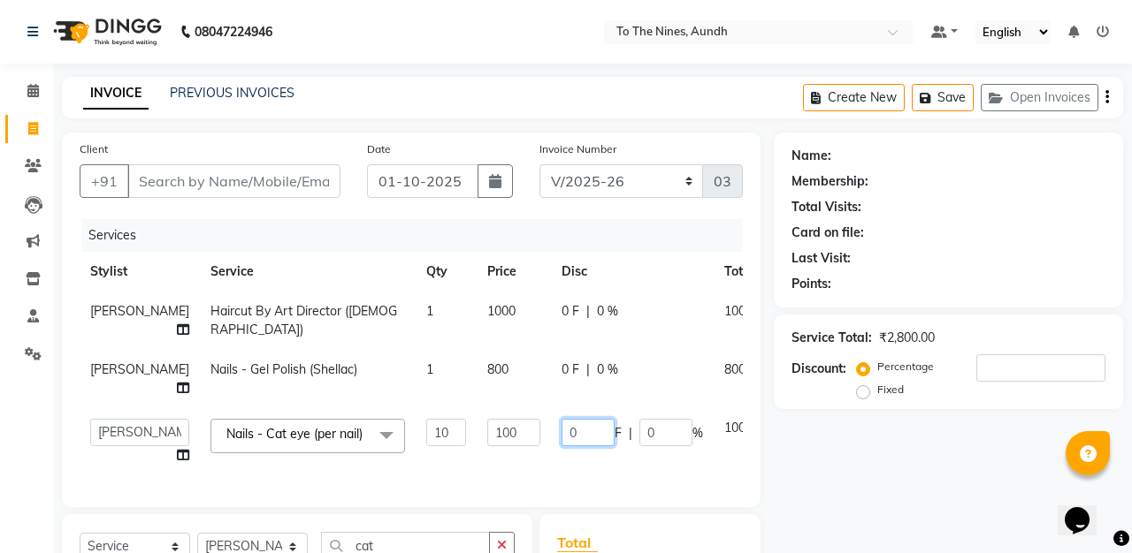
click at [561, 437] on input "0" at bounding box center [587, 432] width 53 height 27
type input "500"
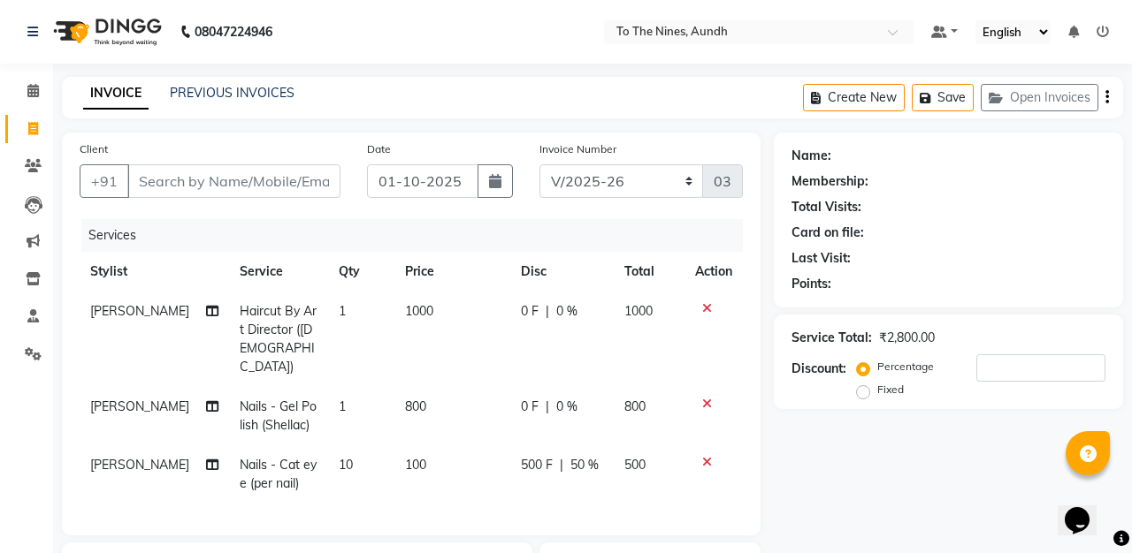
click at [589, 259] on th "Disc" at bounding box center [562, 272] width 104 height 40
click at [525, 398] on span "0 F" at bounding box center [530, 407] width 18 height 19
select select "67065"
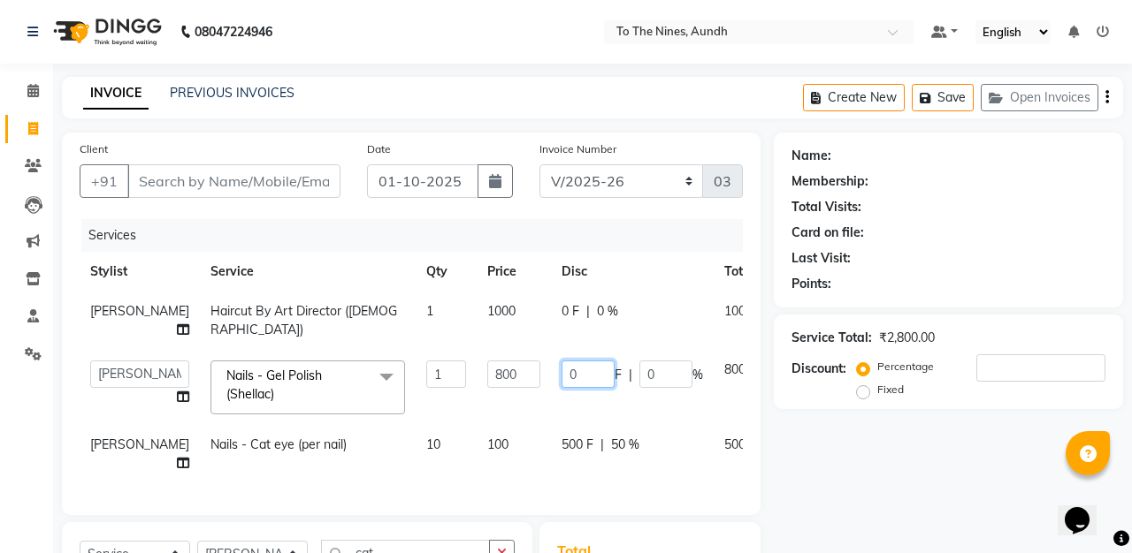
click at [561, 370] on input "0" at bounding box center [587, 374] width 53 height 27
type input "300"
click at [542, 241] on div "Services" at bounding box center [418, 235] width 675 height 33
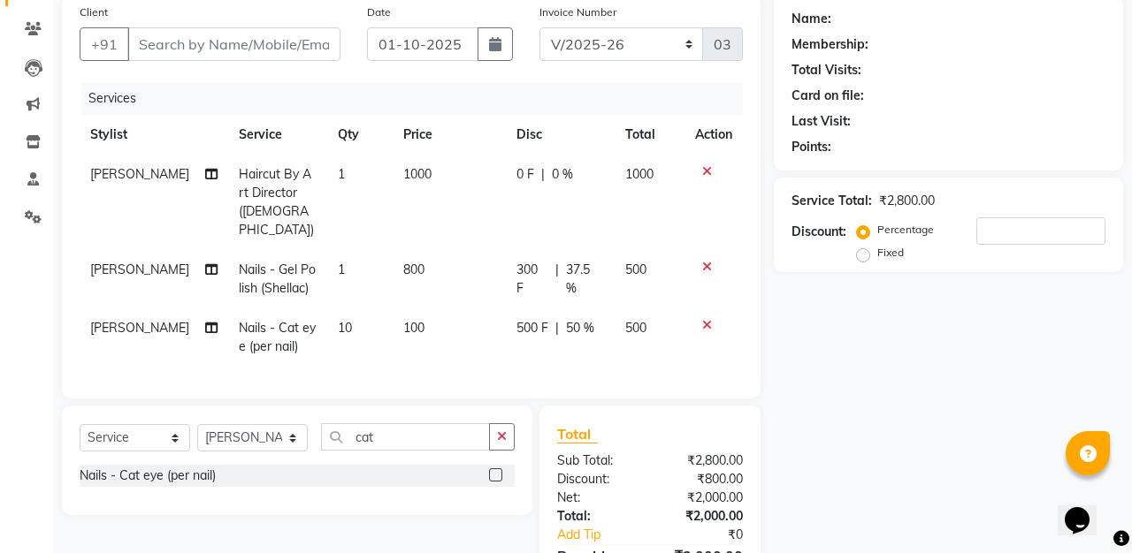
scroll to position [179, 0]
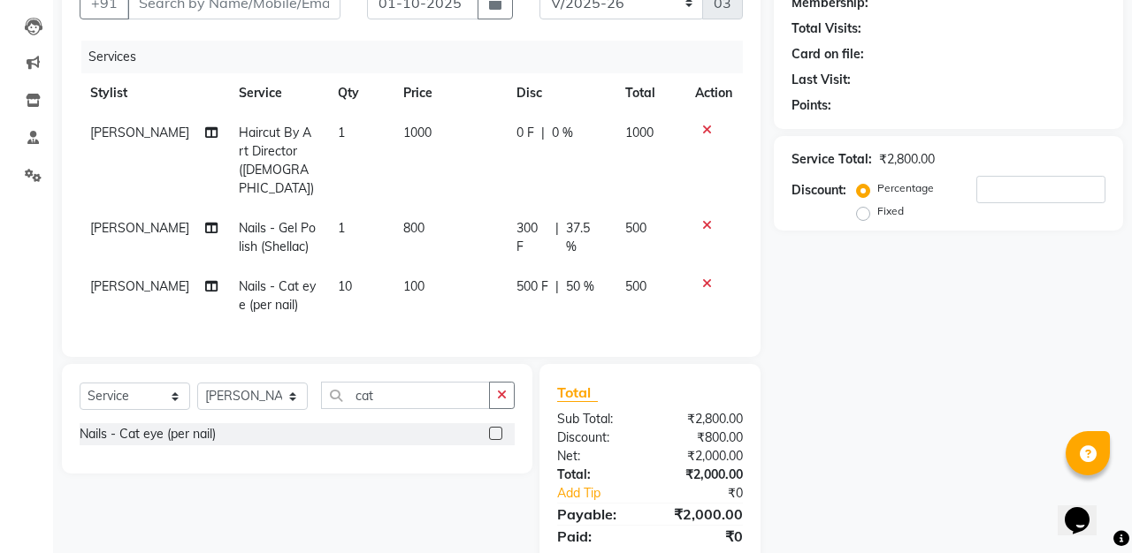
click at [706, 278] on icon at bounding box center [707, 284] width 10 height 12
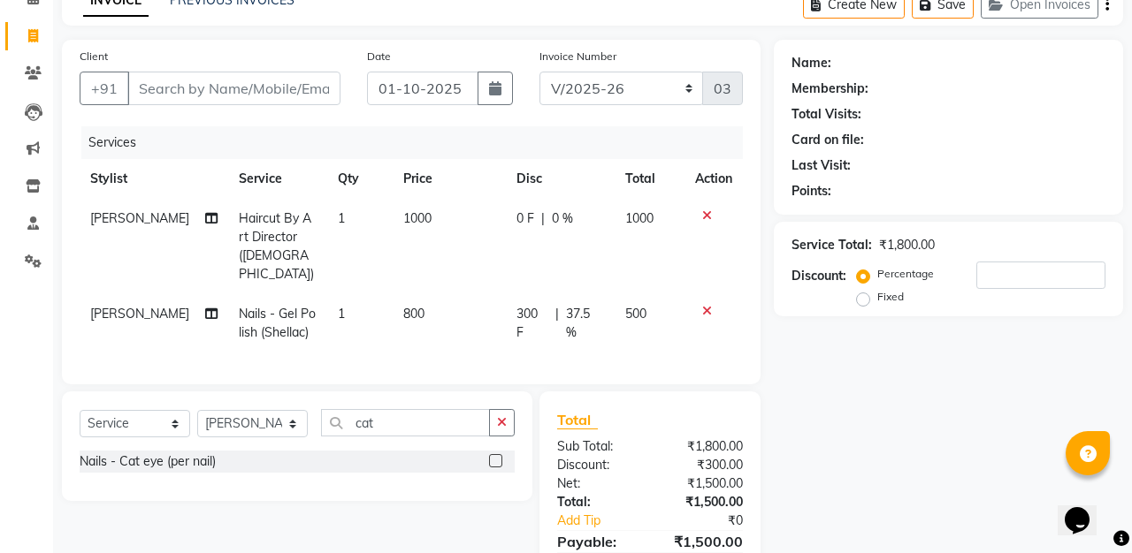
scroll to position [41, 0]
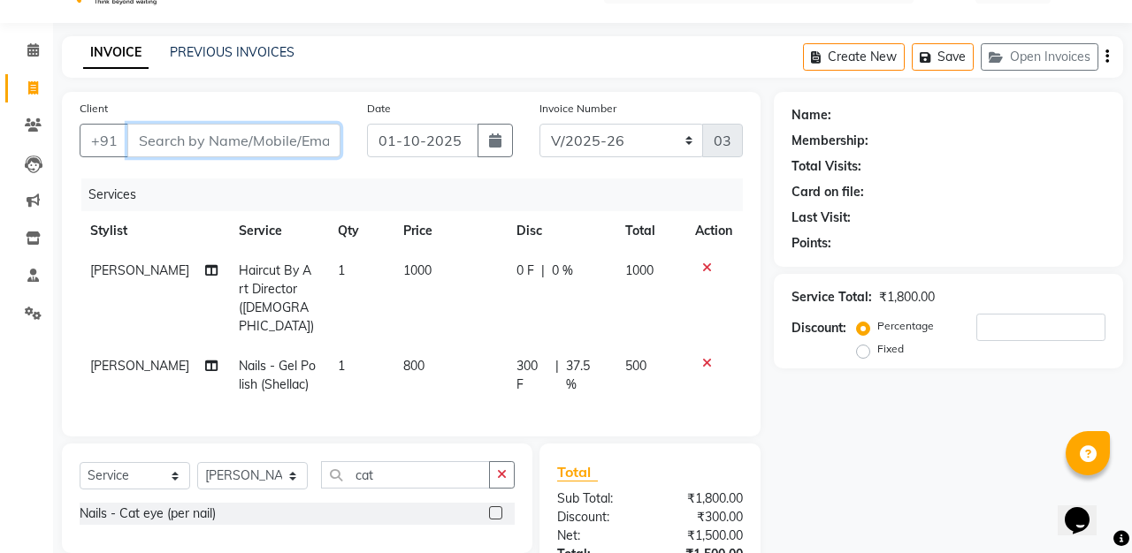
click at [320, 132] on input "Client" at bounding box center [233, 141] width 213 height 34
click at [276, 137] on input "Client" at bounding box center [233, 141] width 213 height 34
type input "8"
type input "0"
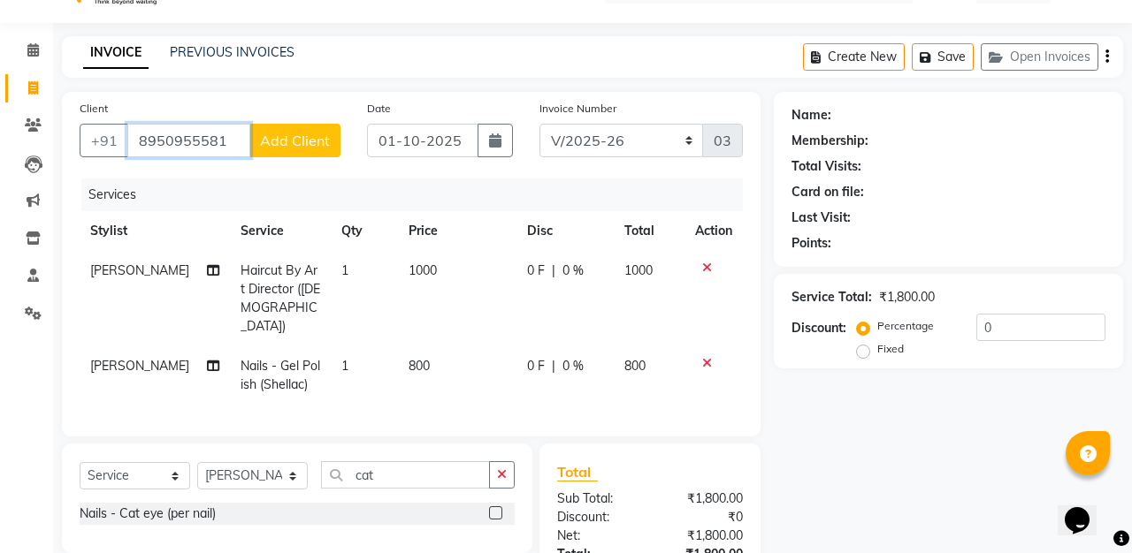
type input "8950955581"
click at [325, 140] on span "Add Client" at bounding box center [295, 141] width 70 height 18
select select "22"
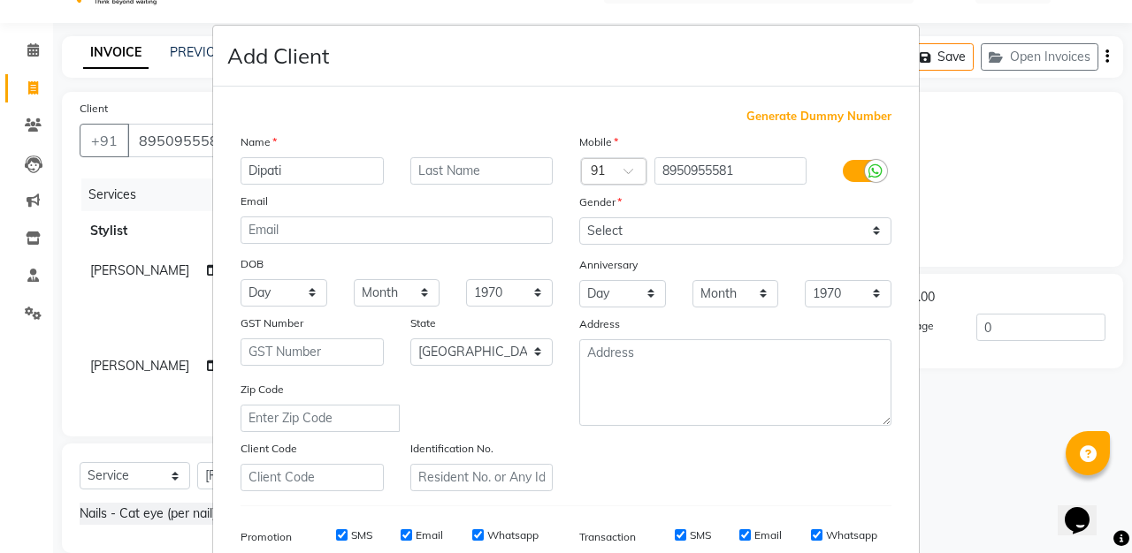
click at [274, 172] on input "Dipati" at bounding box center [311, 170] width 143 height 27
type input "Dipati"
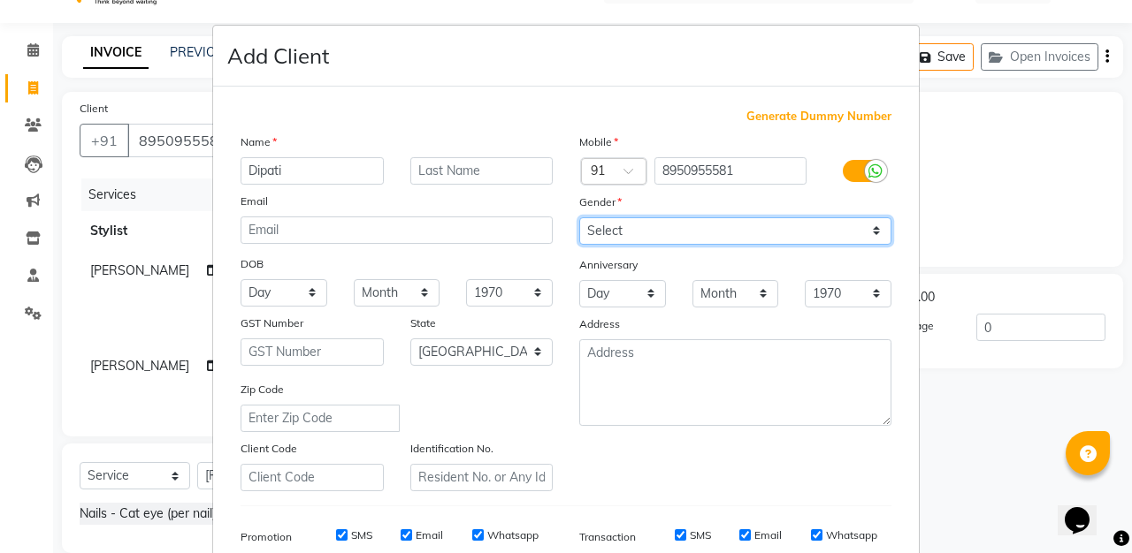
click at [867, 233] on select "Select [DEMOGRAPHIC_DATA] [DEMOGRAPHIC_DATA] Other Prefer Not To Say" at bounding box center [735, 230] width 312 height 27
select select "[DEMOGRAPHIC_DATA]"
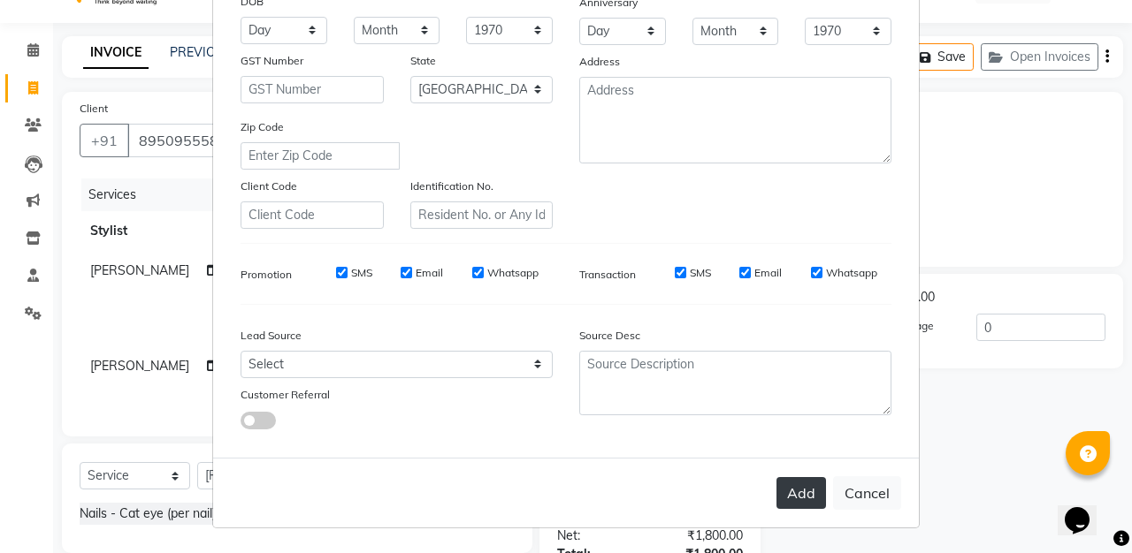
scroll to position [262, 0]
click at [801, 500] on button "Add" at bounding box center [801, 494] width 50 height 32
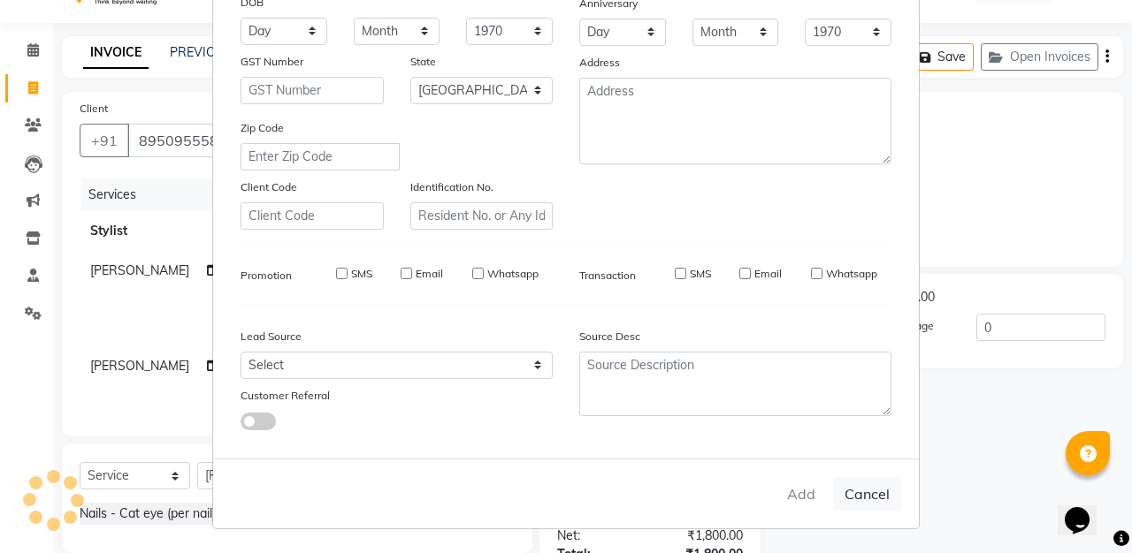
type input "89******81"
select select
select select "null"
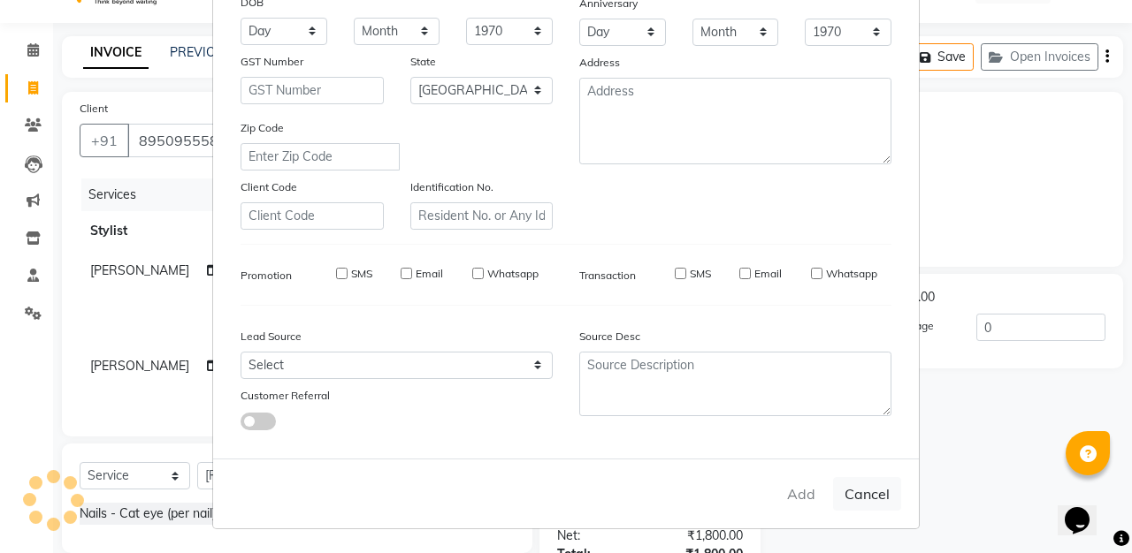
select select
checkbox input "false"
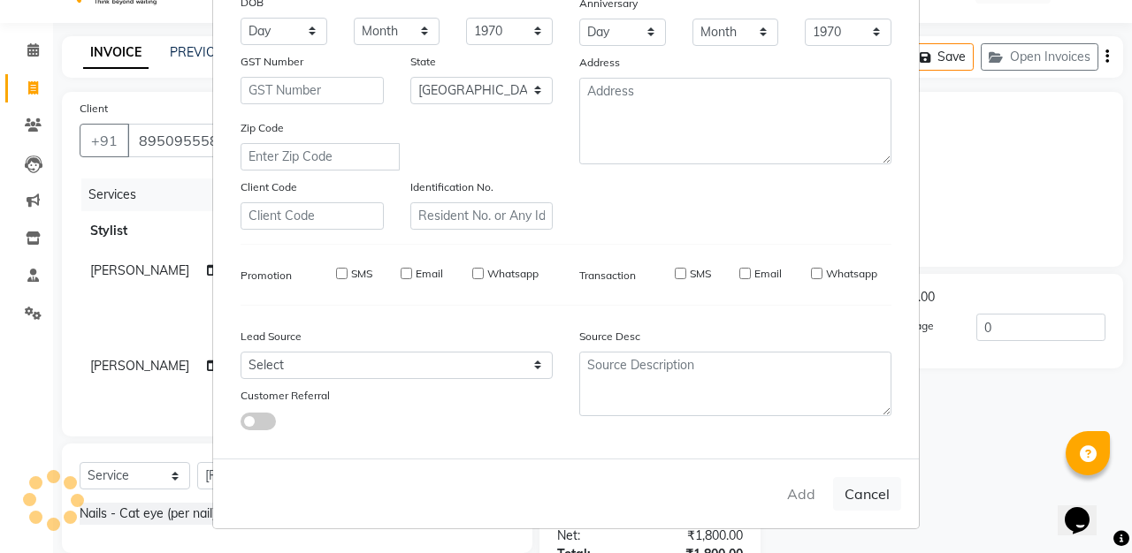
checkbox input "false"
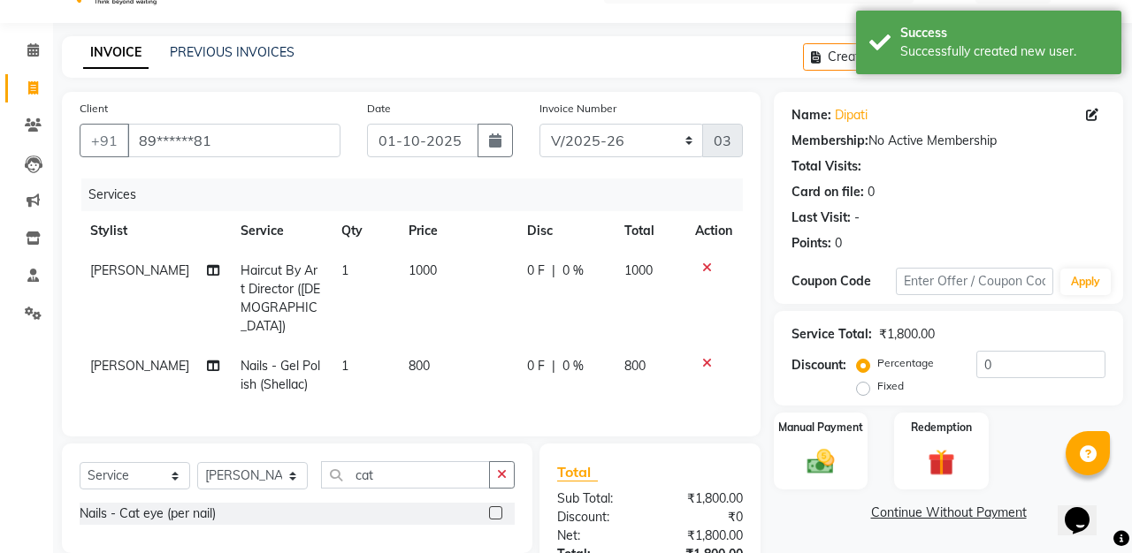
click at [533, 357] on span "0 F" at bounding box center [536, 366] width 18 height 19
select select "67065"
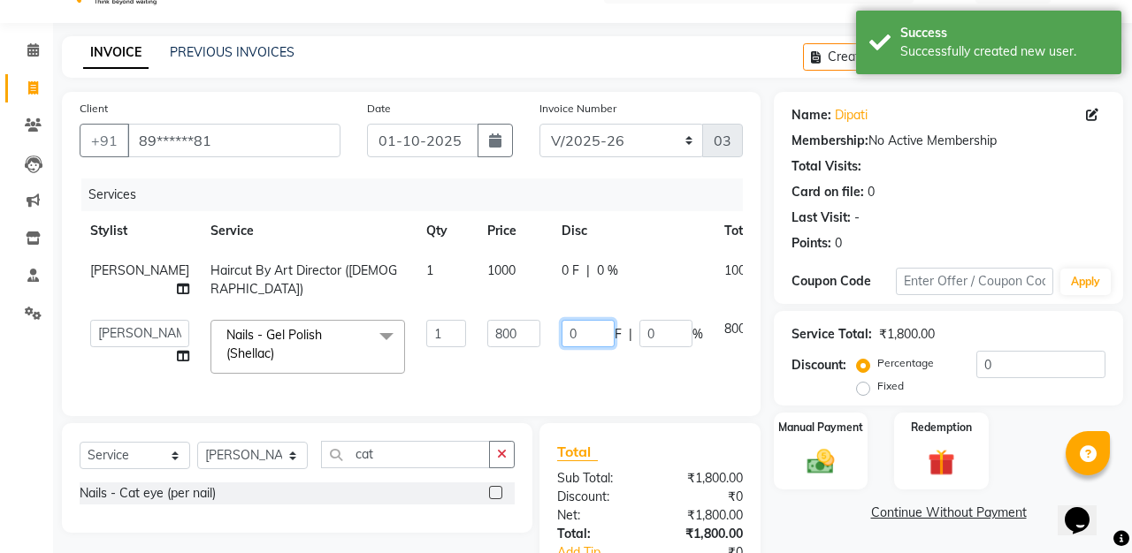
click at [561, 332] on input "0" at bounding box center [587, 333] width 53 height 27
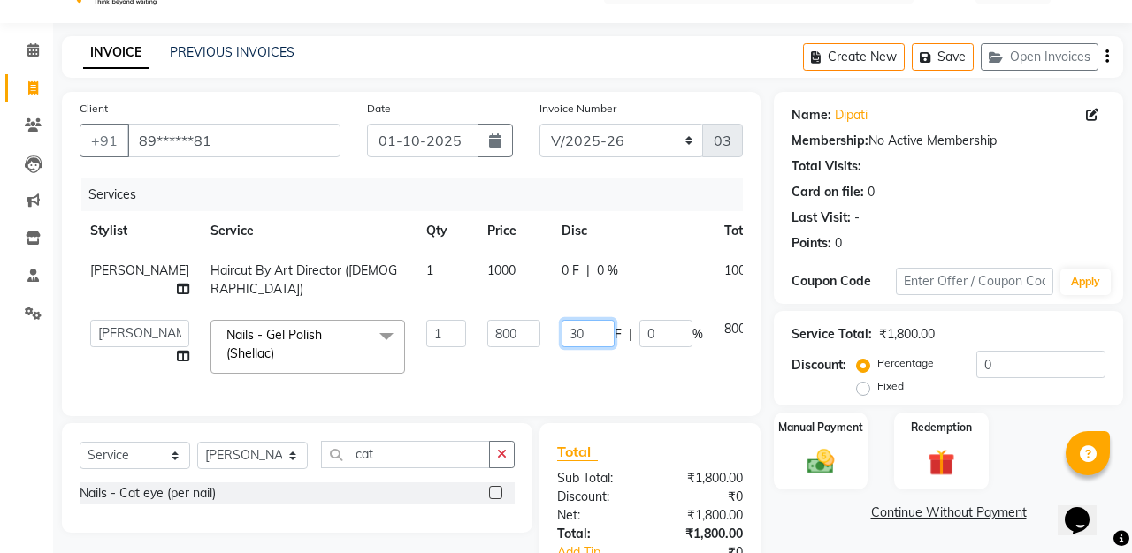
type input "300"
click at [576, 195] on div "Services" at bounding box center [418, 195] width 675 height 33
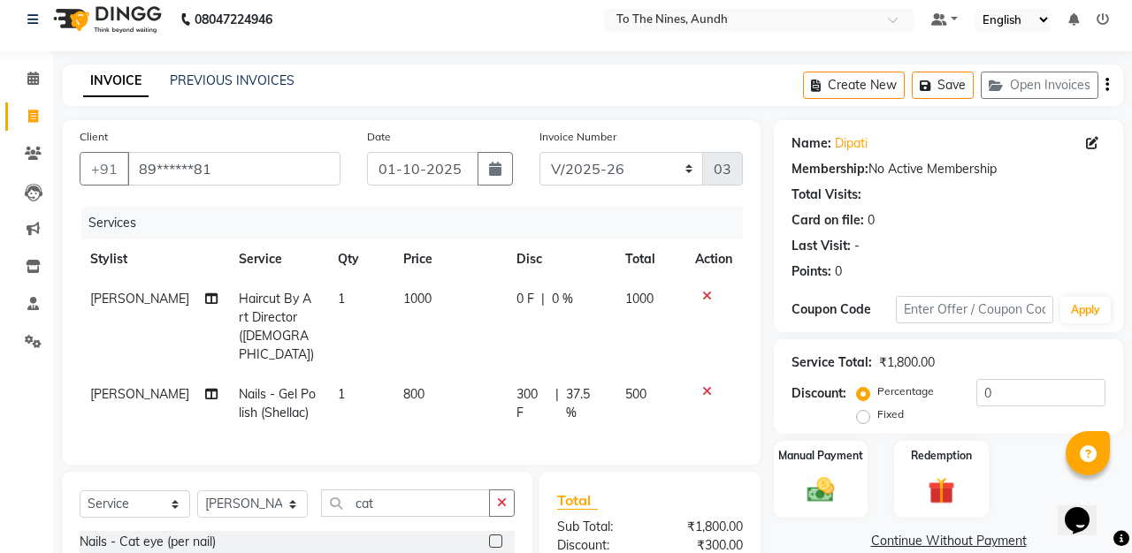
scroll to position [13, 0]
click at [102, 385] on span "[PERSON_NAME]" at bounding box center [139, 393] width 99 height 16
select select "67065"
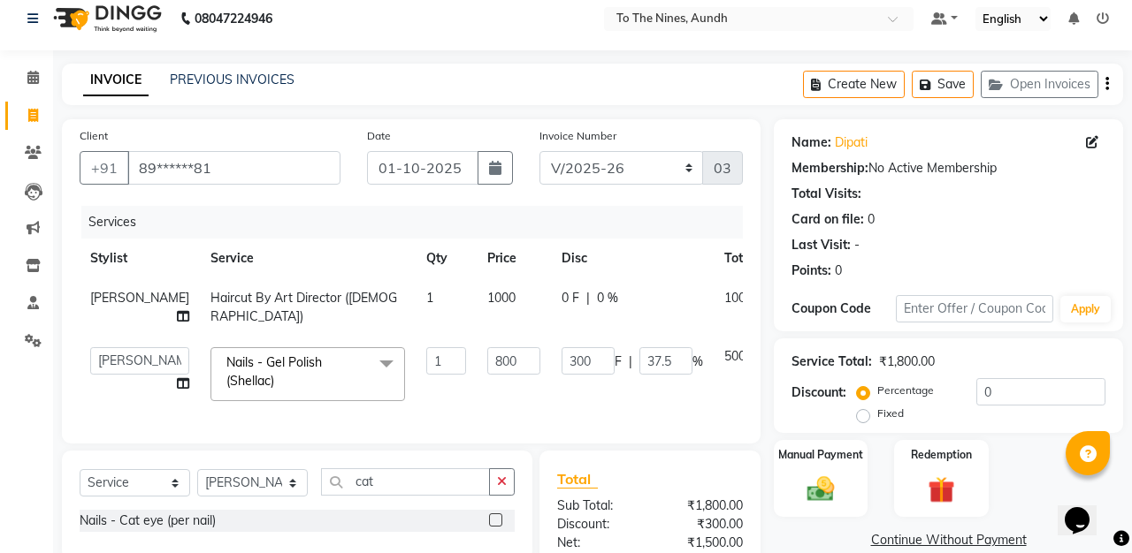
click at [102, 376] on td "[PERSON_NAME] client Nandini Nano [PERSON_NAME] Reception [PERSON_NAME]" at bounding box center [140, 374] width 120 height 75
click at [110, 355] on select "[PERSON_NAME] client Nandini Nano [PERSON_NAME] Reception [PERSON_NAME]" at bounding box center [139, 360] width 99 height 27
select select "92095"
click at [677, 167] on select "INVQR/2025-26 INVCASH/2025-26 V/2025 V/2025-26" at bounding box center [621, 168] width 164 height 34
select select "6076"
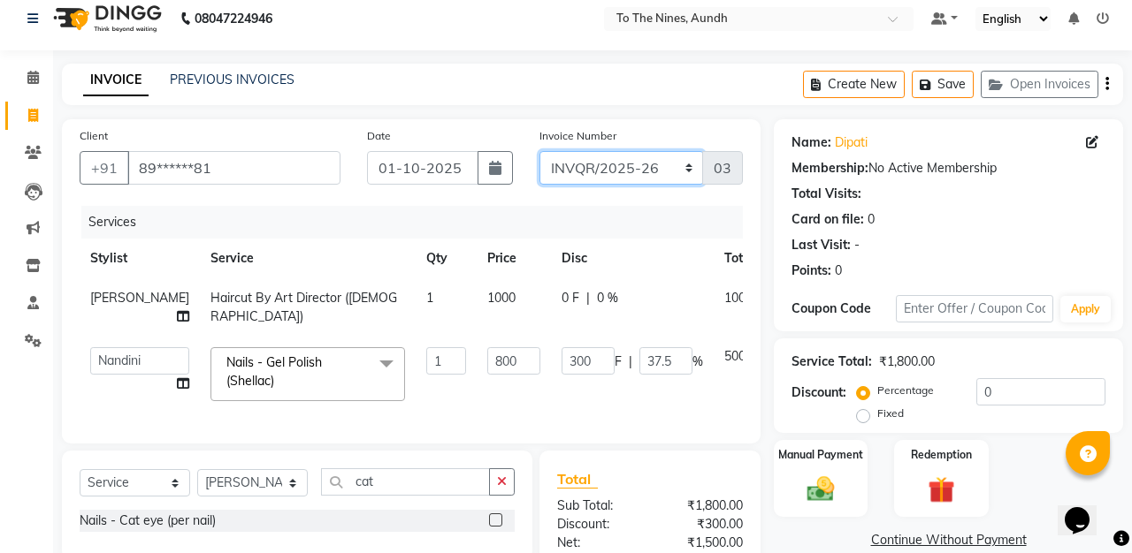
type input "0267"
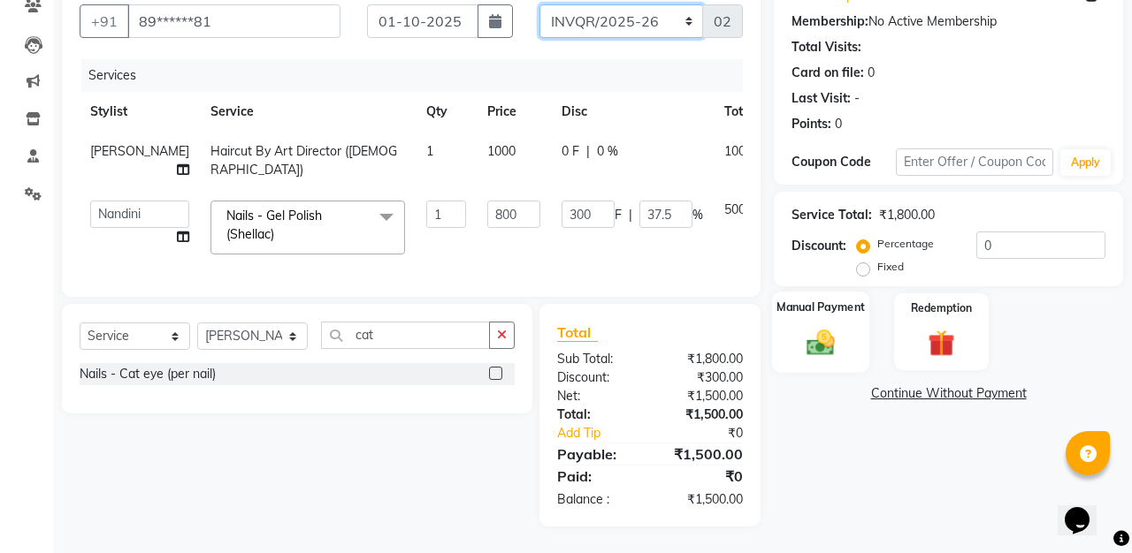
scroll to position [159, 0]
click at [847, 330] on div "Manual Payment" at bounding box center [821, 333] width 98 height 81
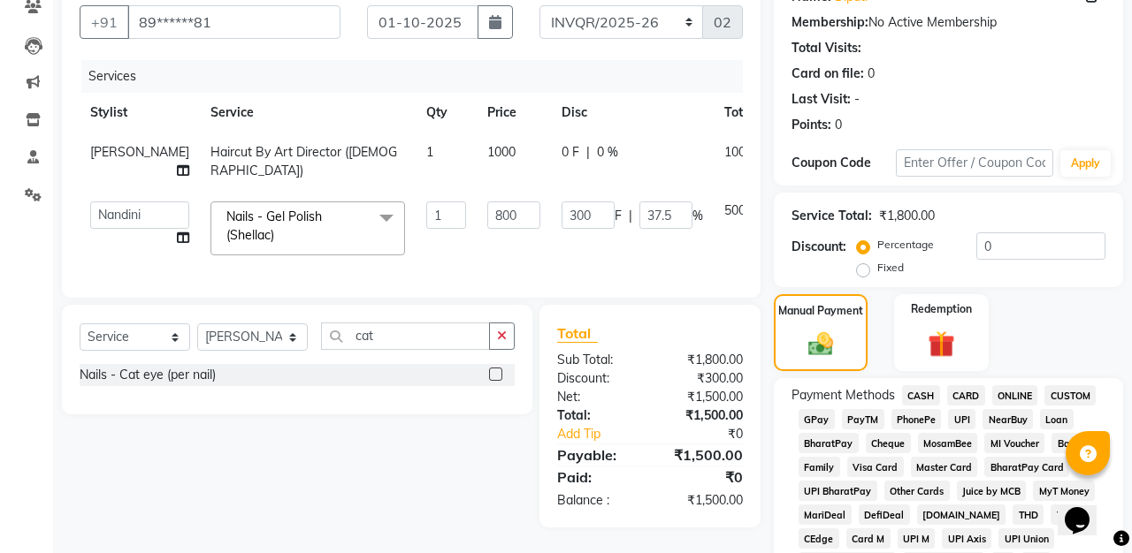
click at [816, 416] on span "GPay" at bounding box center [816, 419] width 36 height 20
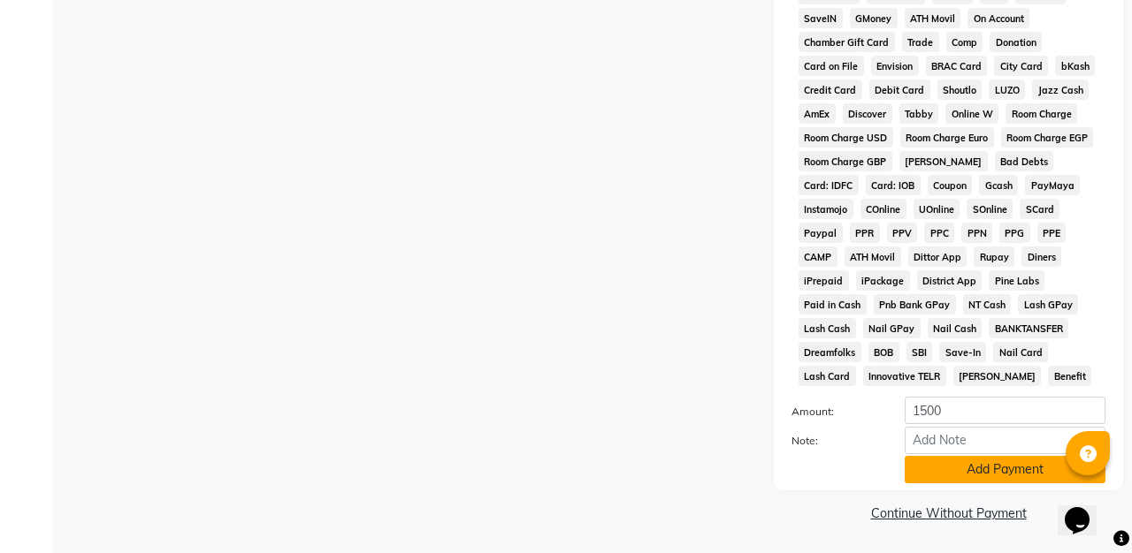
scroll to position [774, 0]
click at [984, 462] on button "Add Payment" at bounding box center [1004, 470] width 201 height 27
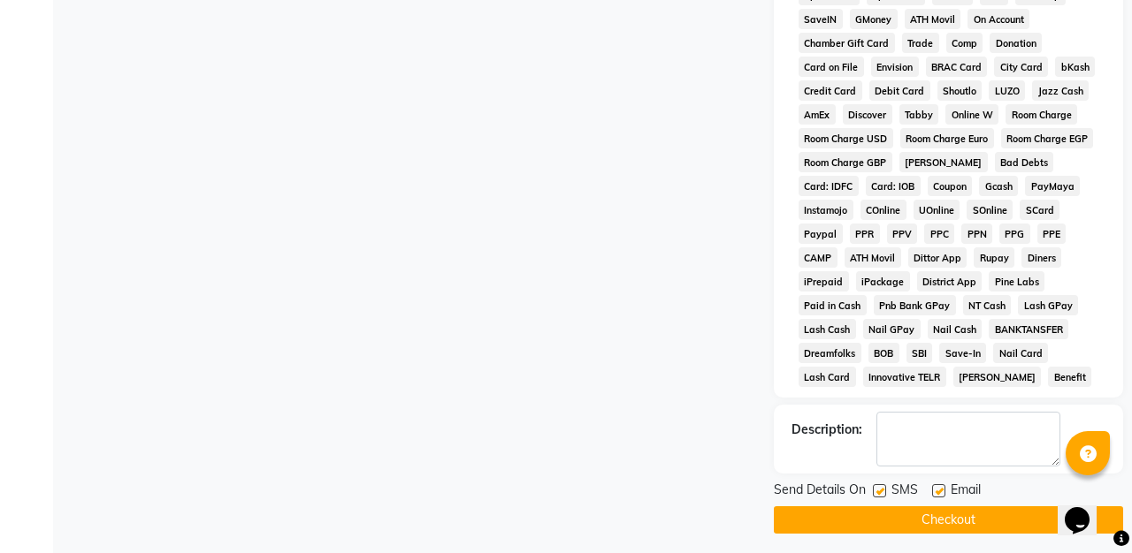
click at [1007, 519] on button "Checkout" at bounding box center [948, 520] width 349 height 27
